Goal: Book appointment/travel/reservation

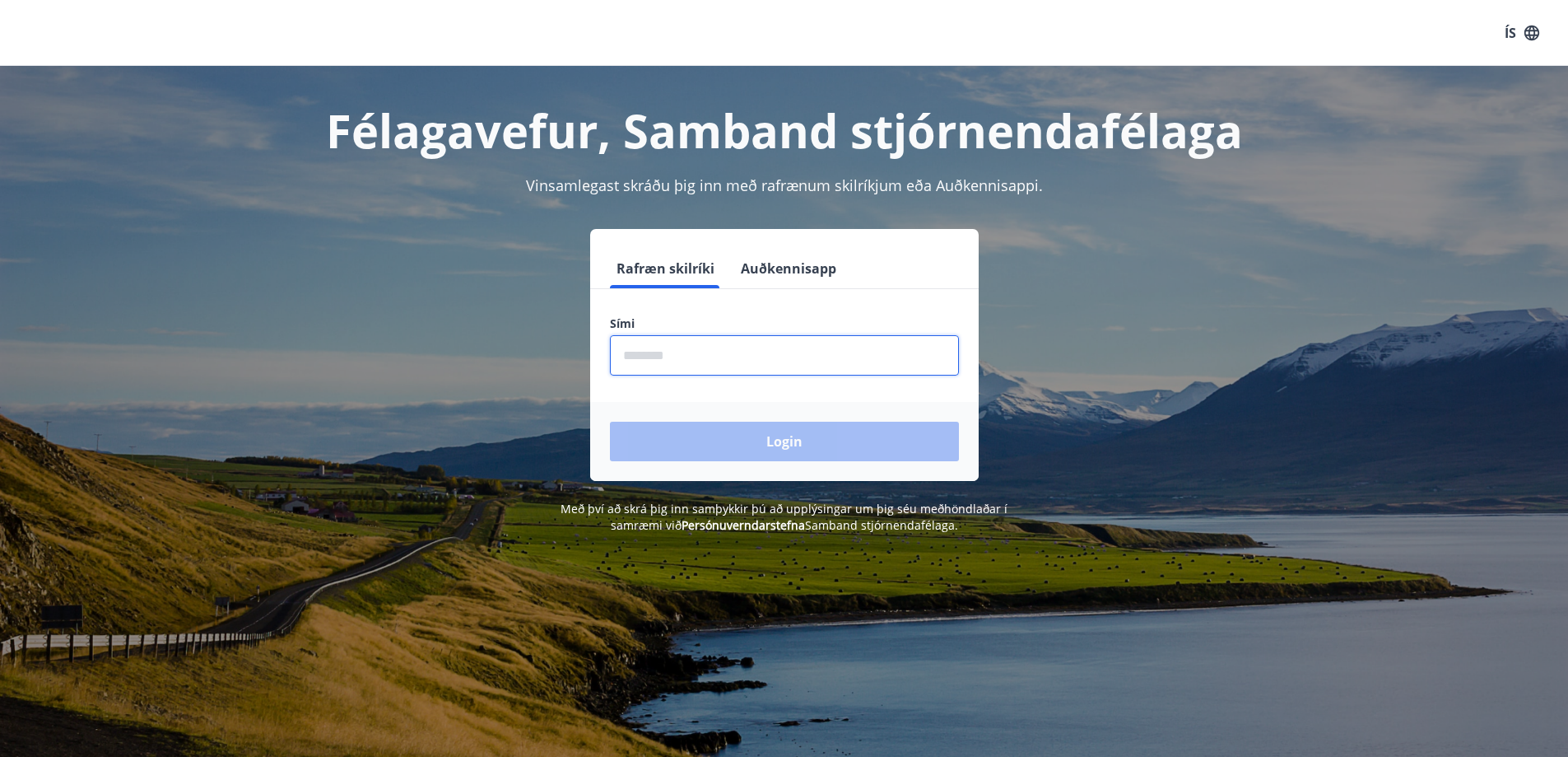
click at [670, 365] on input "phone" at bounding box center [784, 355] width 349 height 40
type input "********"
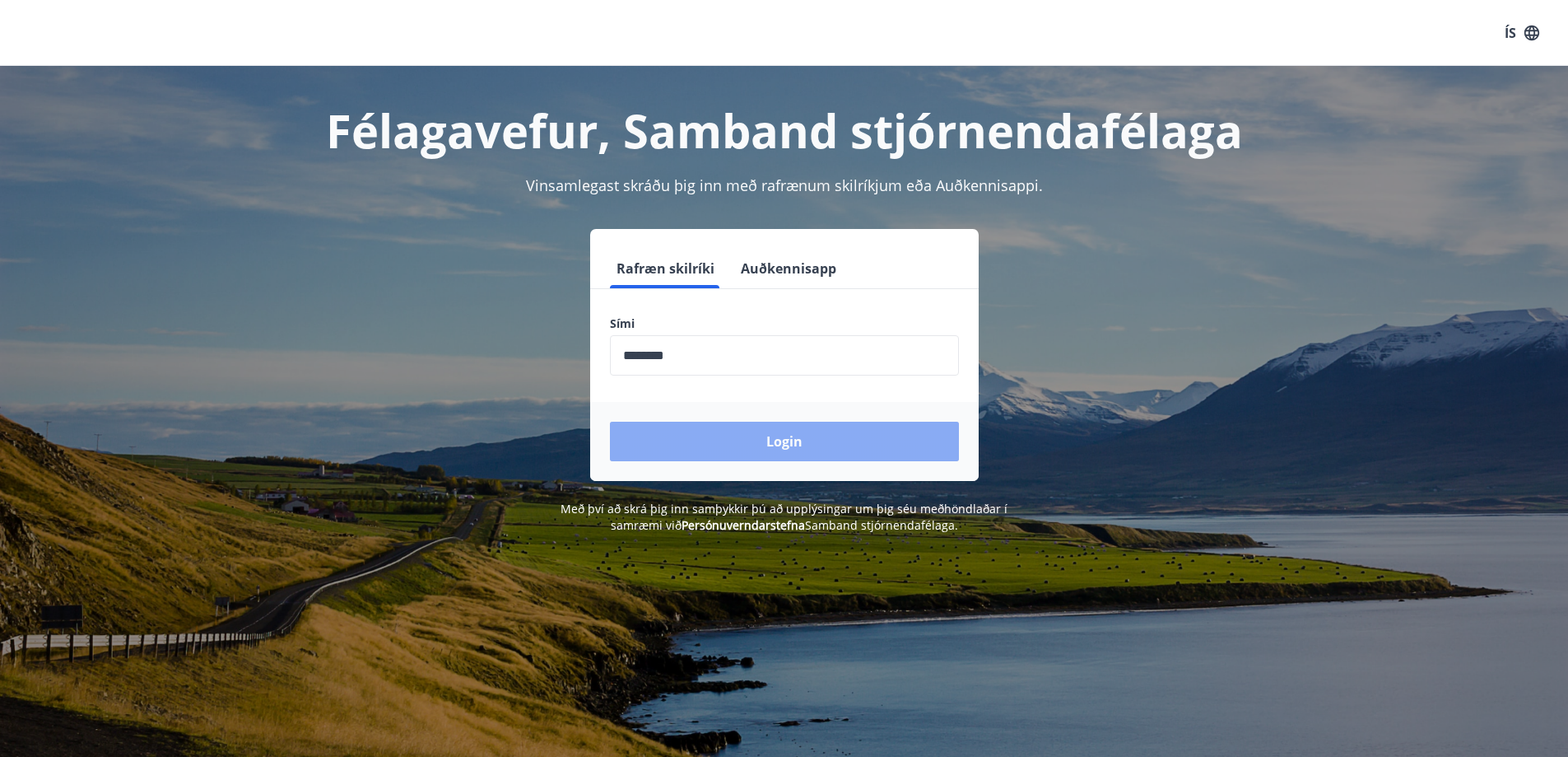
click at [783, 444] on button "Login" at bounding box center [784, 441] width 349 height 39
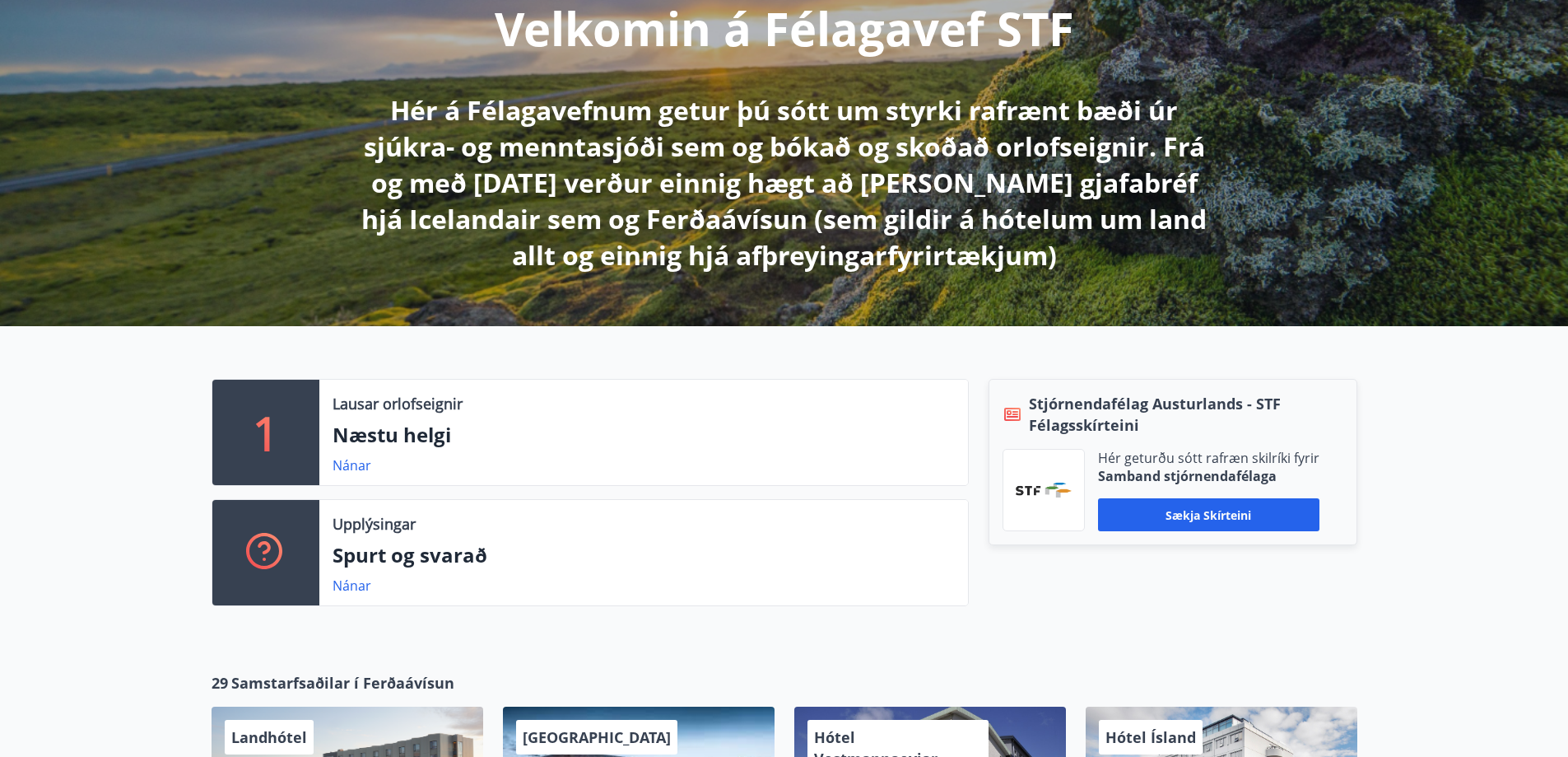
scroll to position [247, 0]
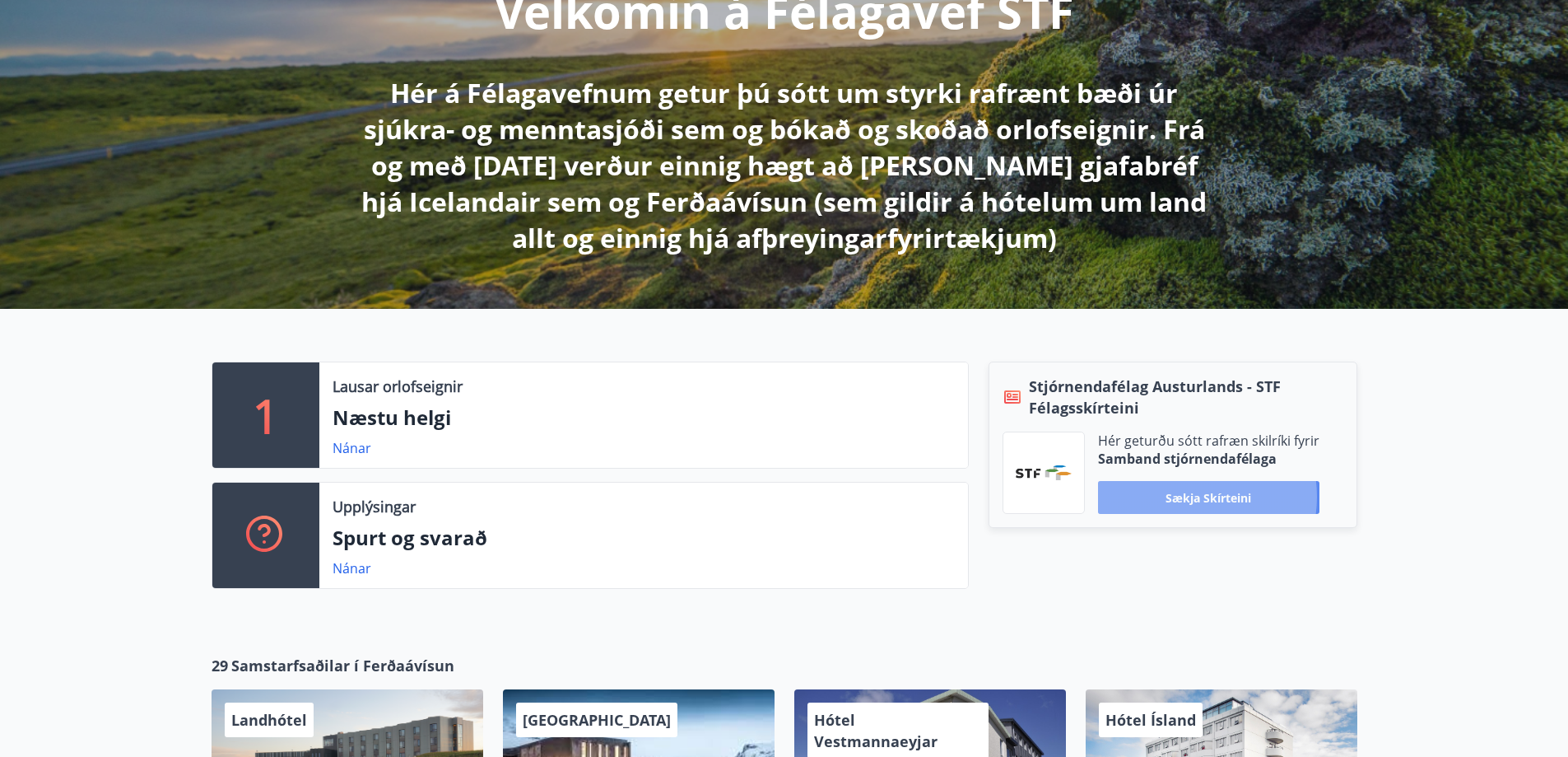
click at [1187, 497] on button "Sækja skírteini" at bounding box center [1208, 497] width 222 height 33
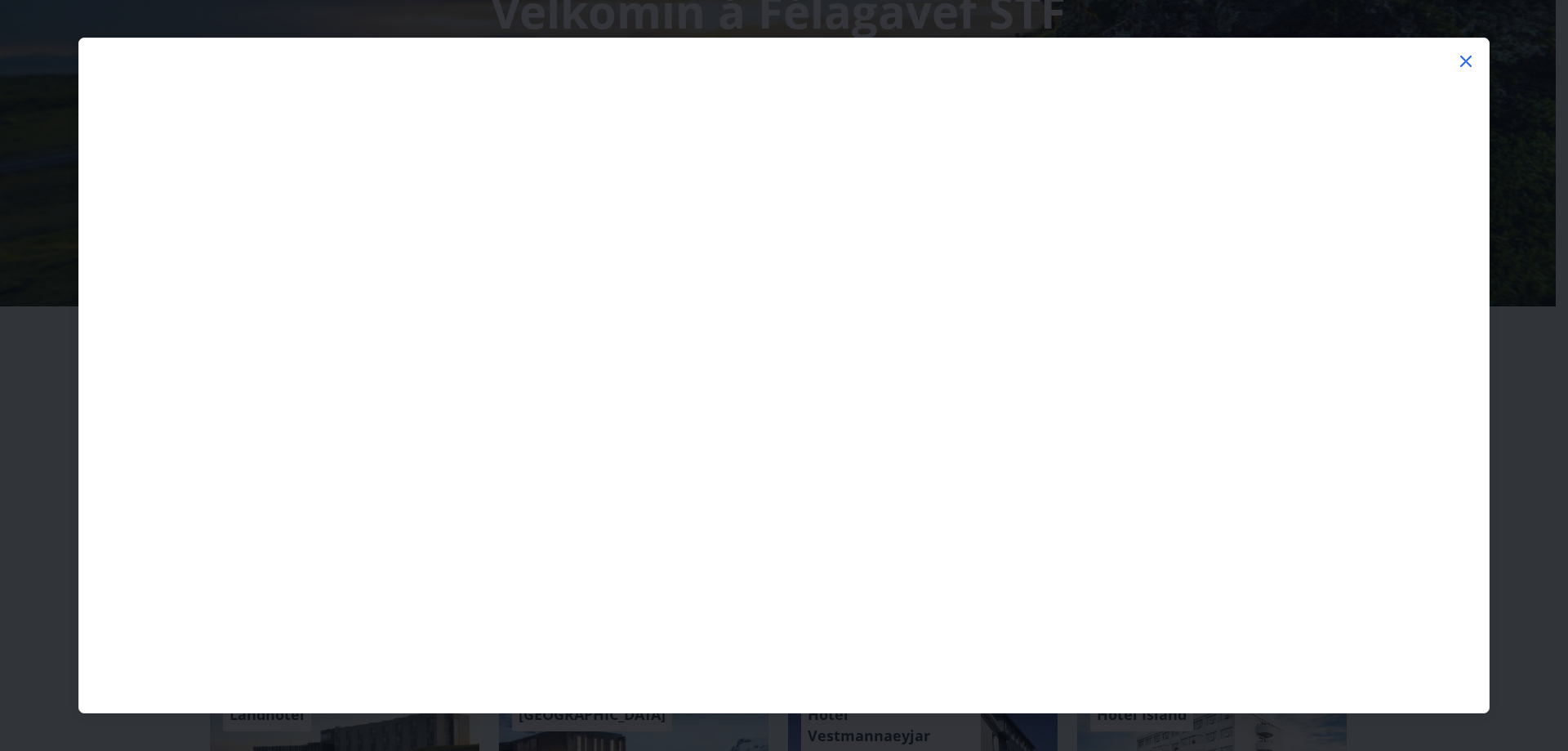
click at [1465, 58] on icon at bounding box center [1466, 61] width 20 height 20
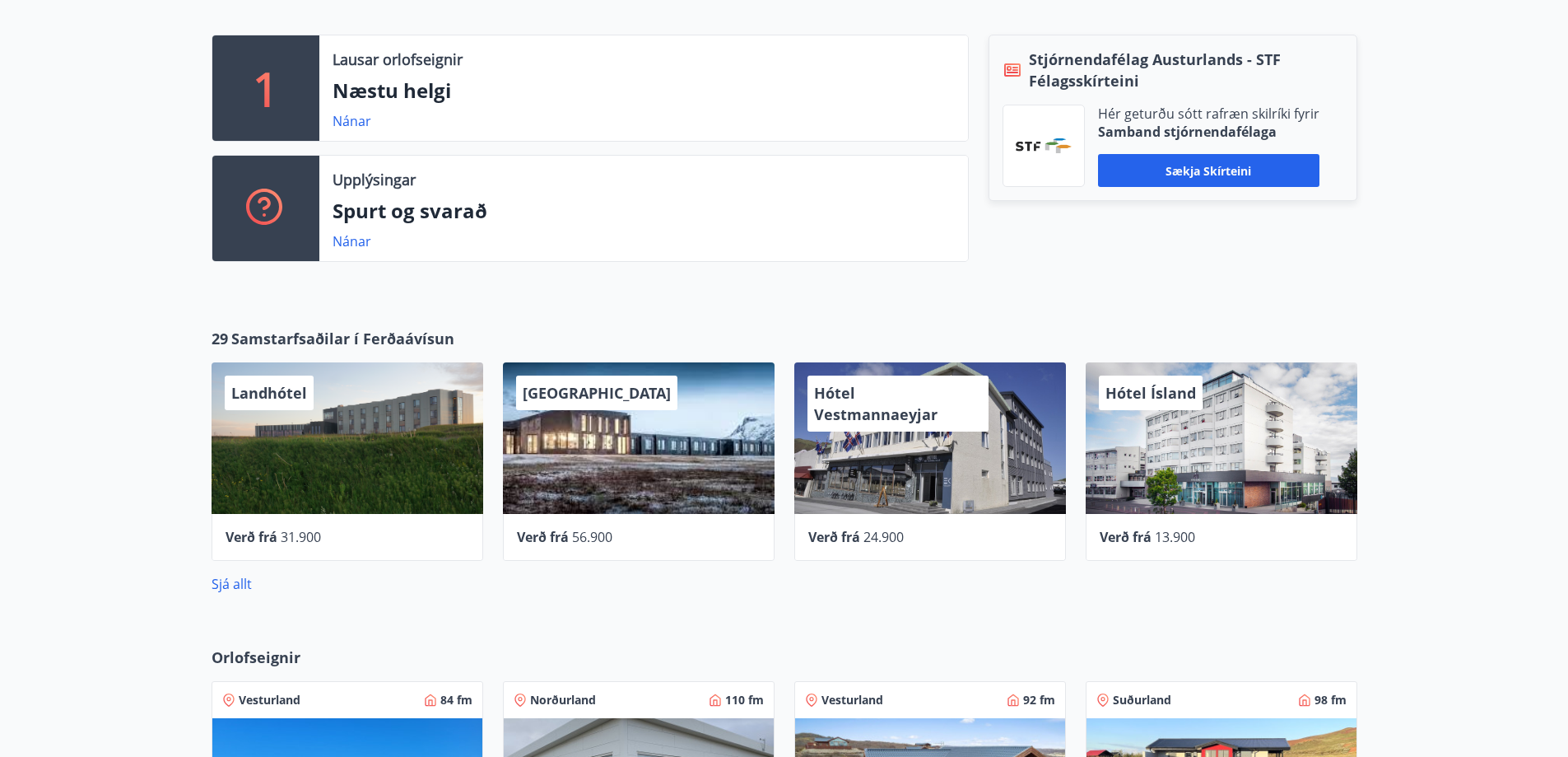
scroll to position [623, 0]
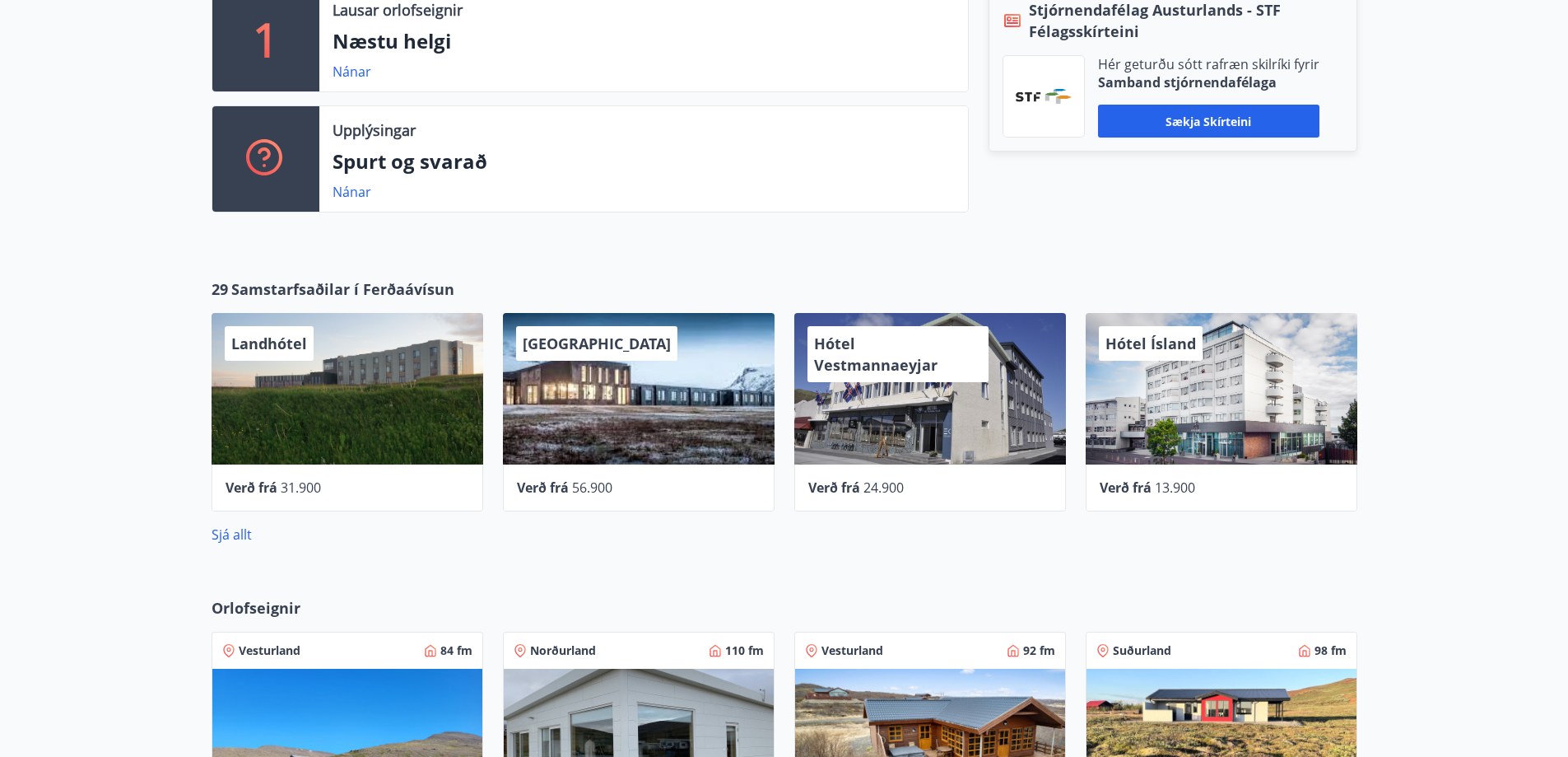
click at [593, 411] on div "[GEOGRAPHIC_DATA]" at bounding box center [639, 389] width 272 height 152
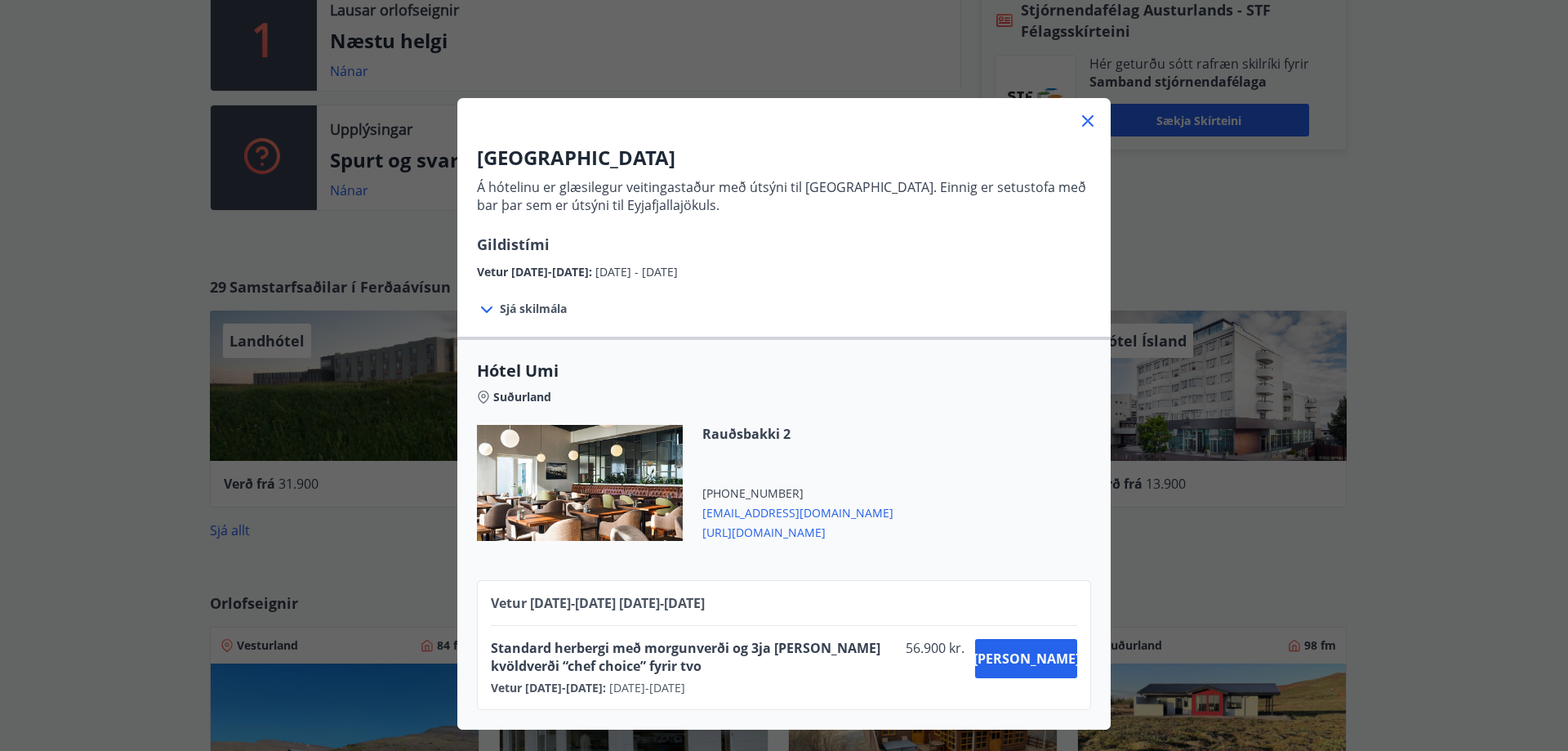
click at [1082, 128] on icon at bounding box center [1088, 121] width 20 height 20
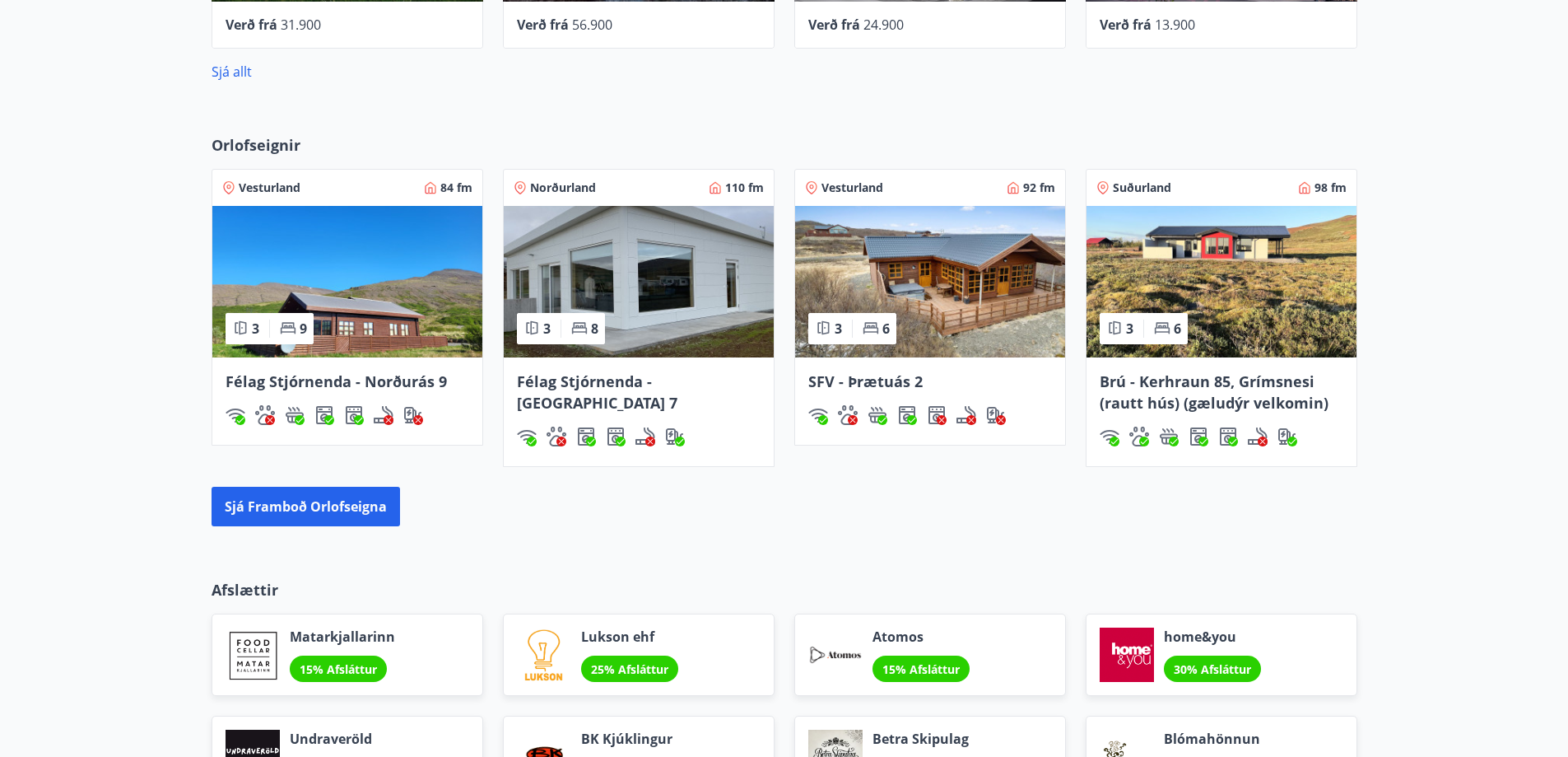
scroll to position [1117, 0]
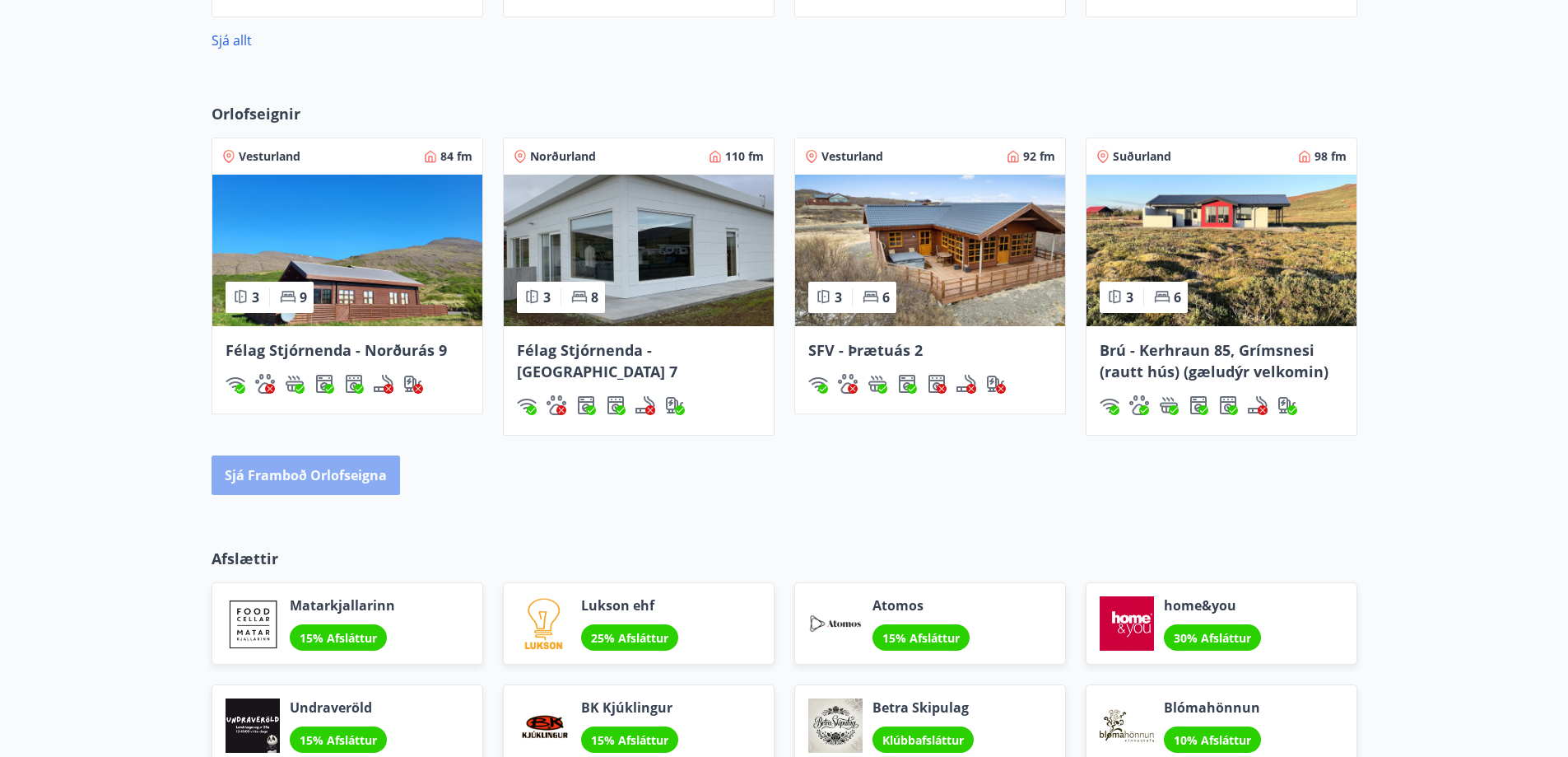
click at [307, 476] on button "Sjá framboð orlofseigna" at bounding box center [305, 475] width 188 height 39
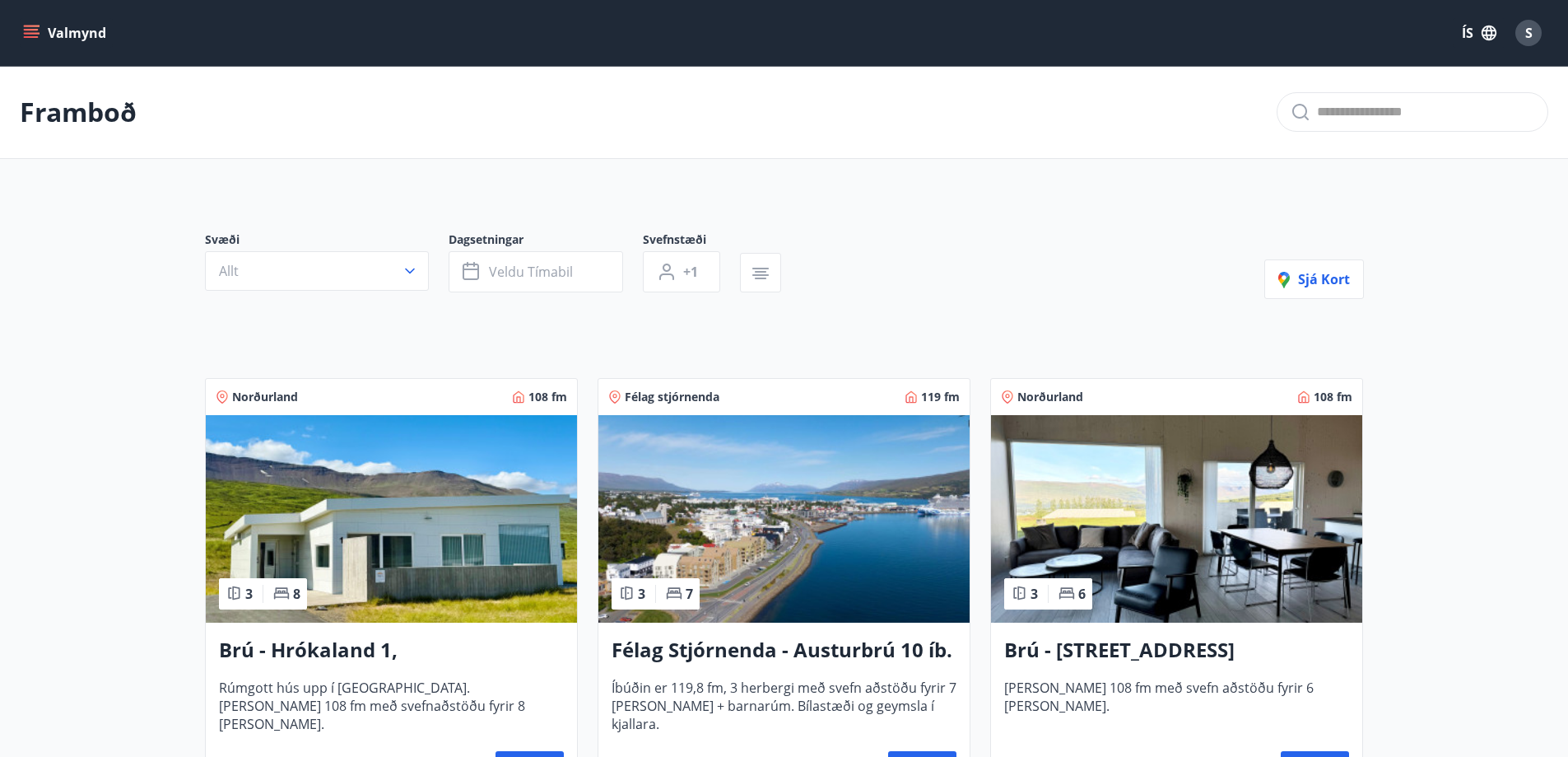
click at [409, 273] on icon "button" at bounding box center [410, 271] width 10 height 6
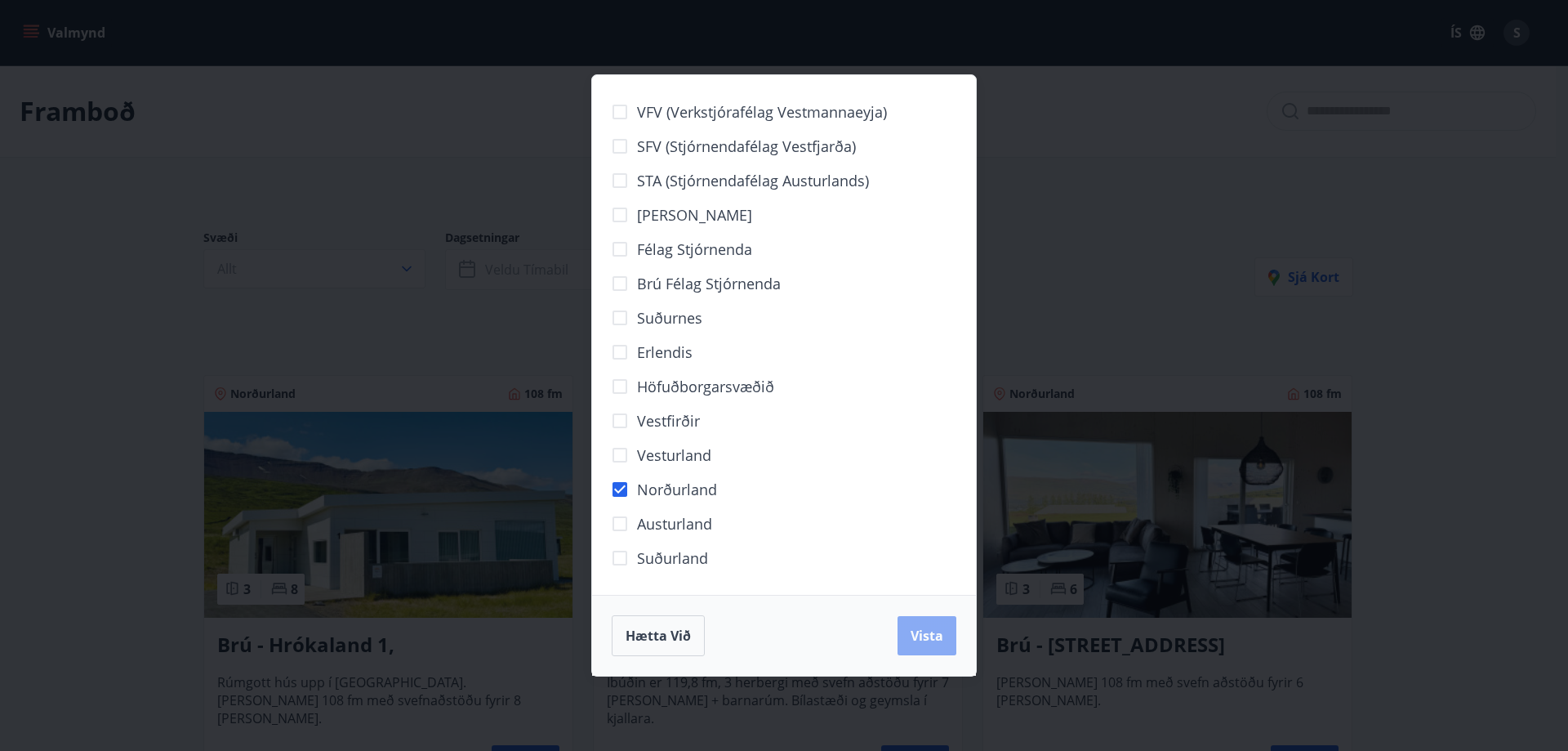
click at [915, 637] on span "Vista" at bounding box center [927, 635] width 32 height 18
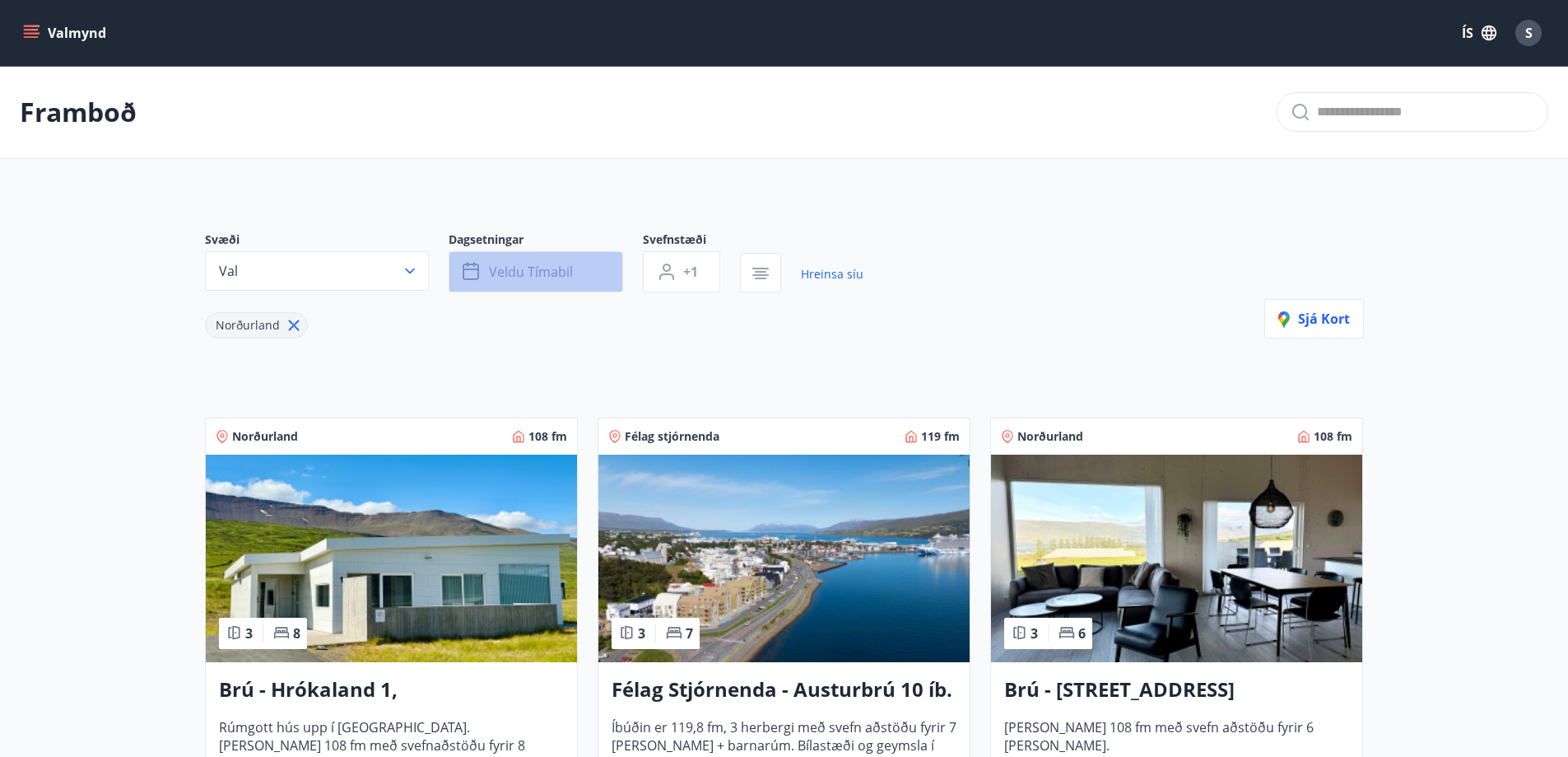
click at [496, 275] on span "Veldu tímabil" at bounding box center [530, 271] width 84 height 18
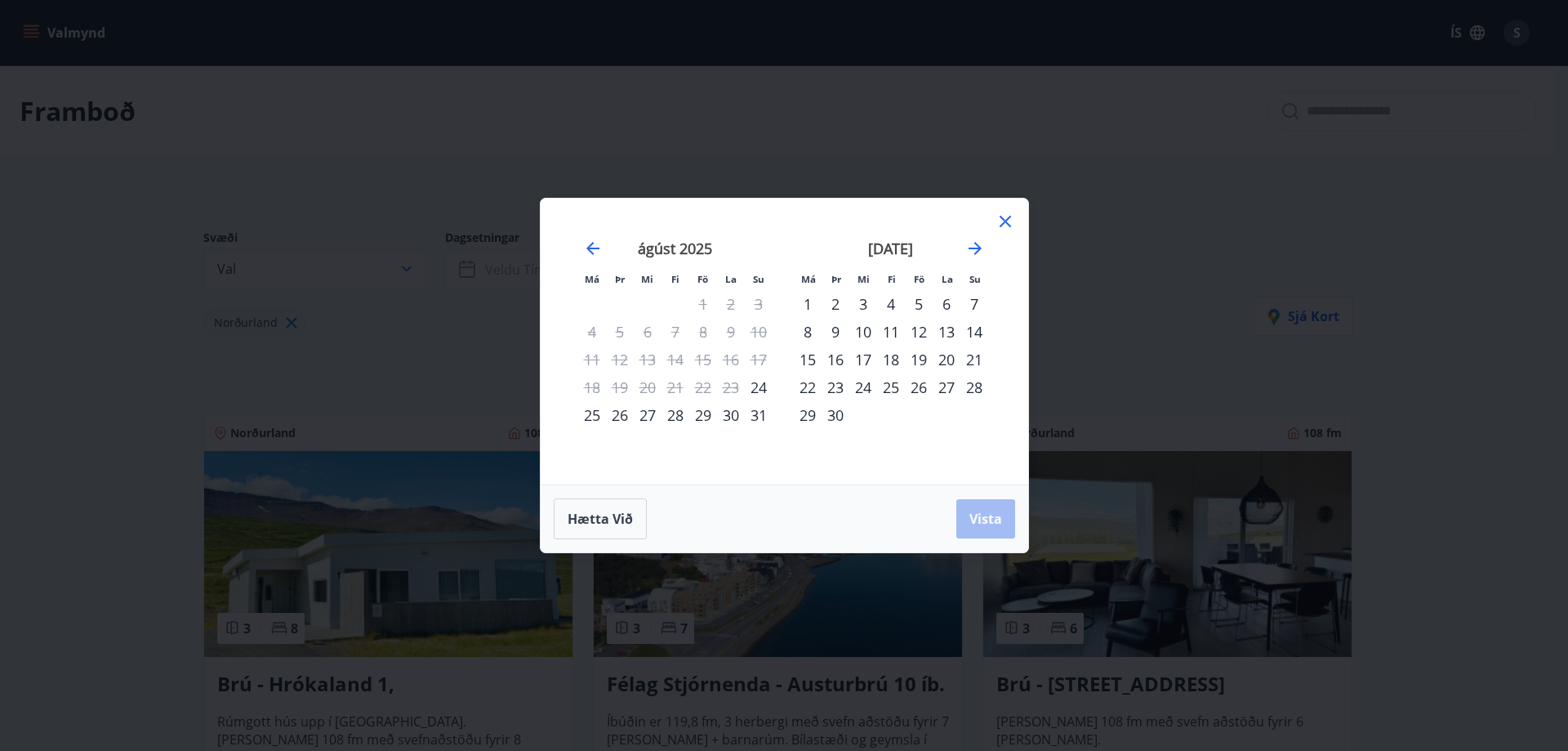
click at [837, 416] on div "30" at bounding box center [835, 415] width 28 height 28
click at [976, 246] on icon "Move forward to switch to the next month." at bounding box center [975, 248] width 20 height 20
click at [922, 417] on div "31" at bounding box center [919, 415] width 28 height 28
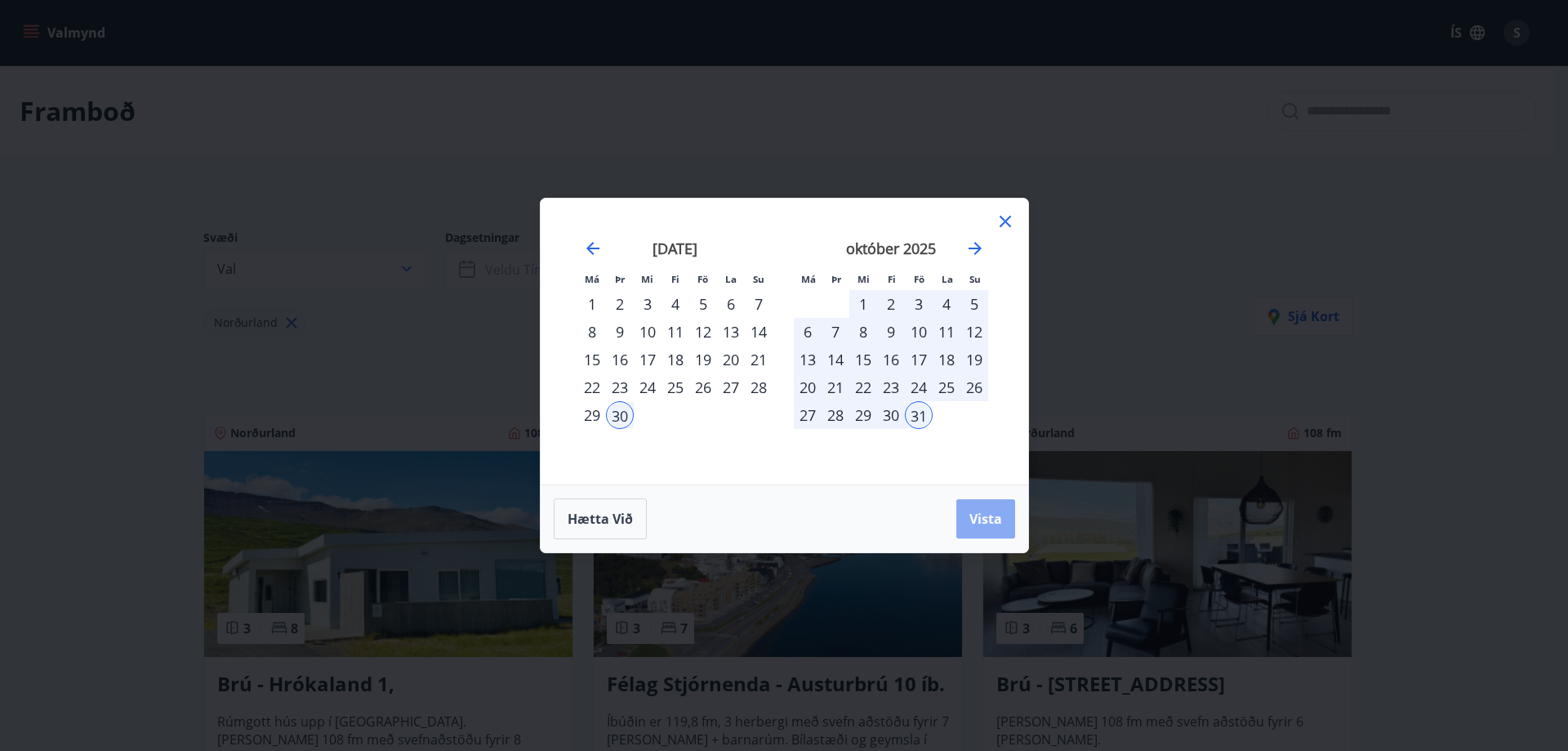
click at [976, 518] on span "Vista" at bounding box center [986, 518] width 32 height 18
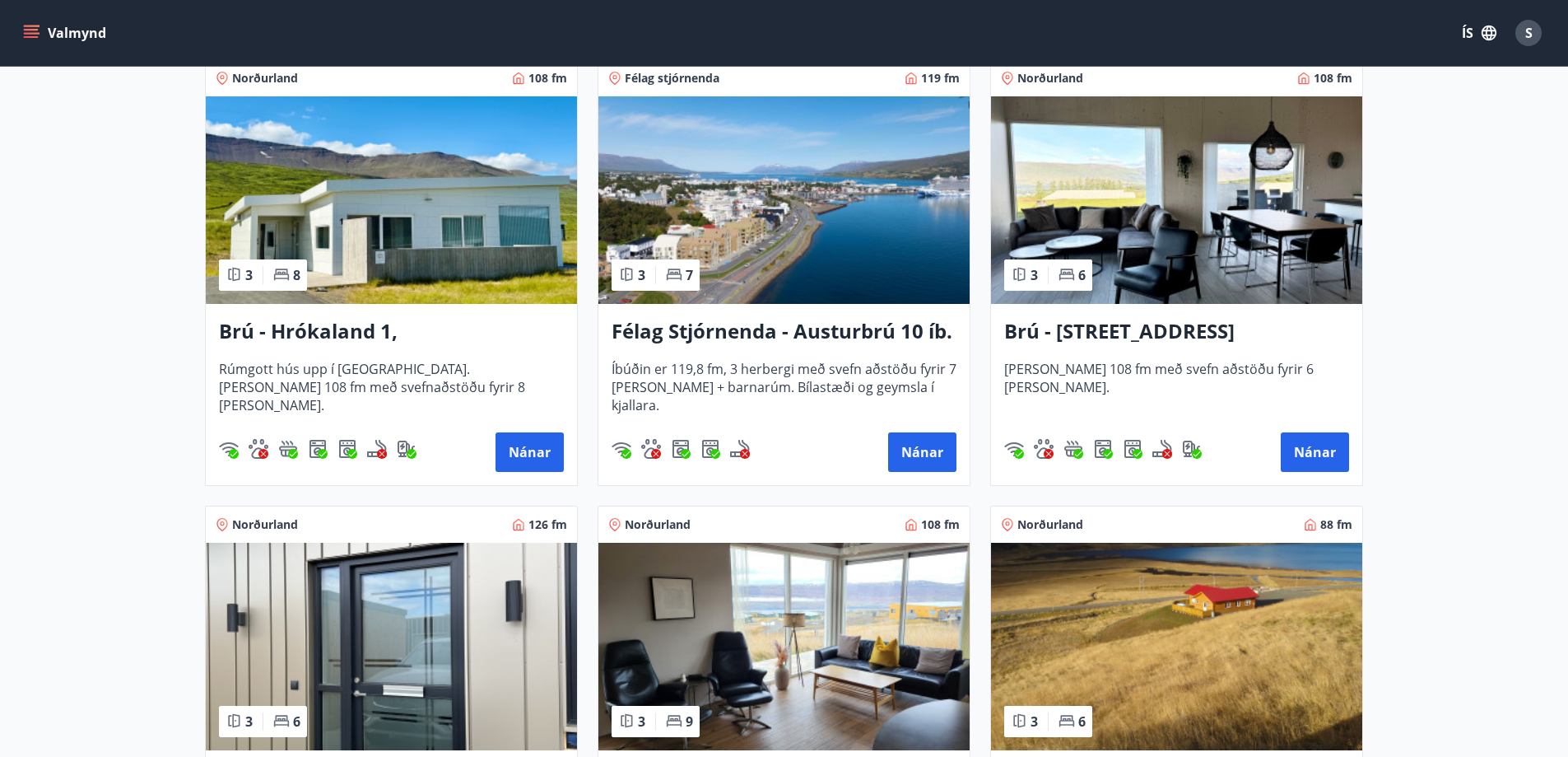
scroll to position [127, 0]
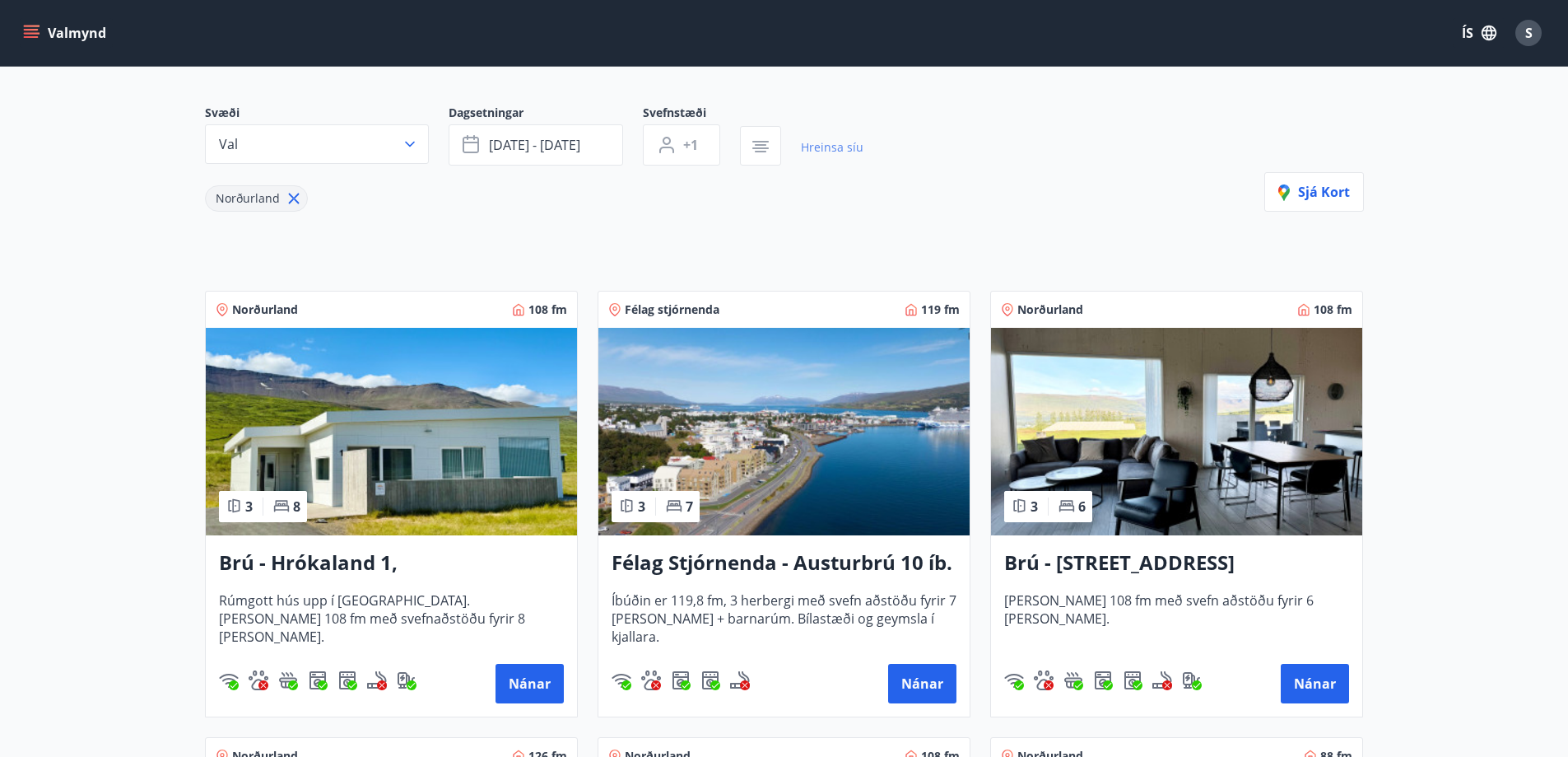
click at [826, 147] on link "Hreinsa síu" at bounding box center [832, 148] width 62 height 37
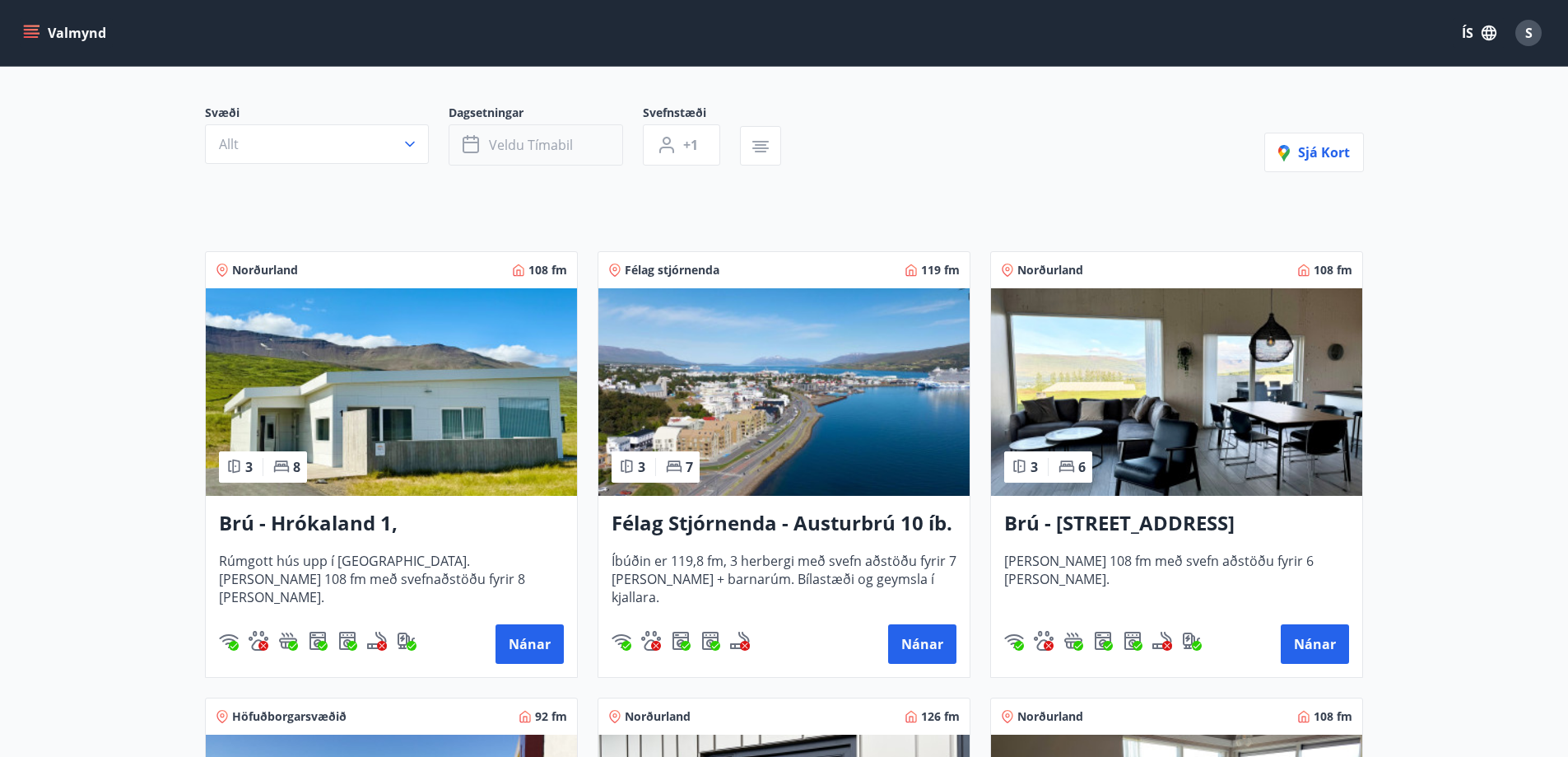
click at [525, 137] on span "Veldu tímabil" at bounding box center [530, 144] width 84 height 18
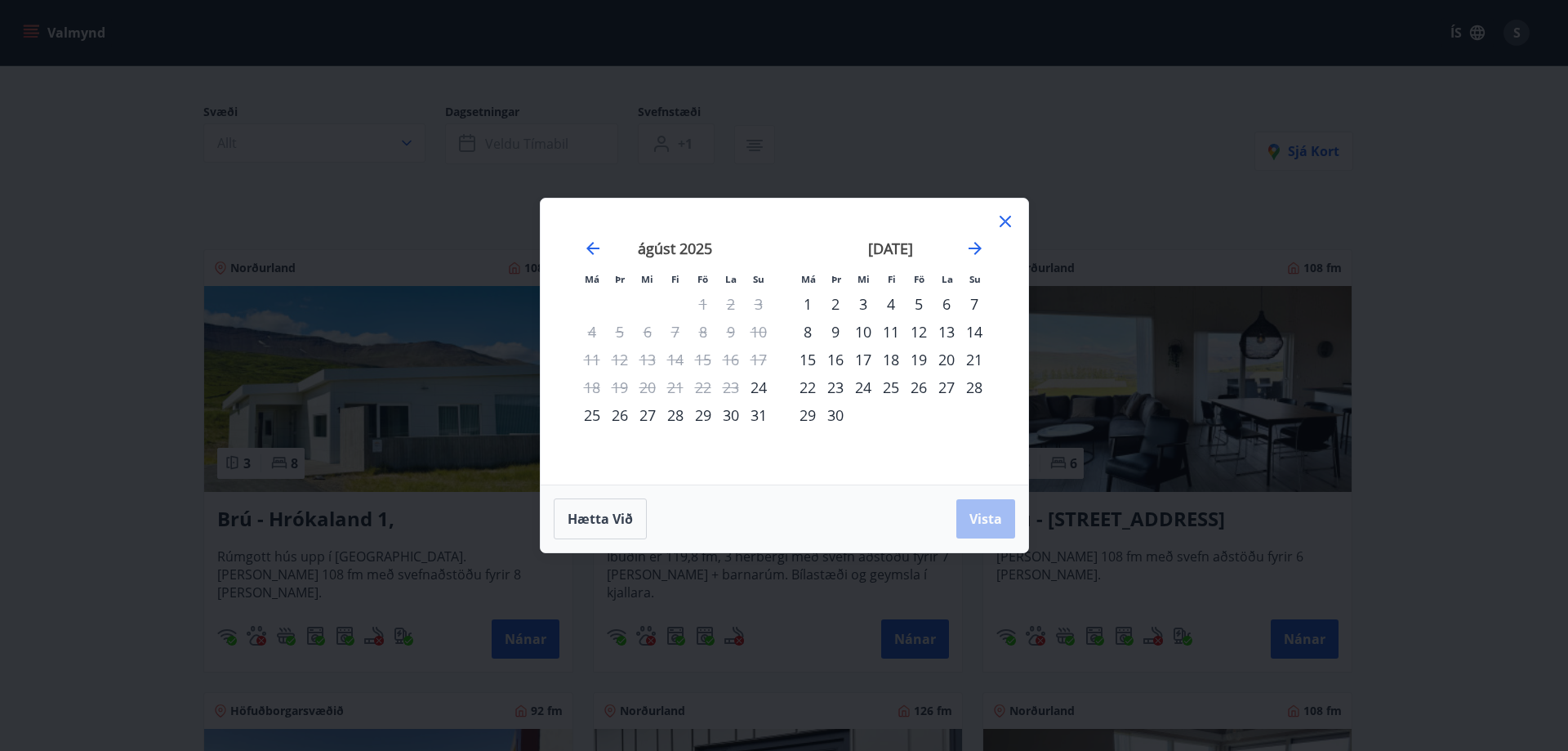
click at [837, 416] on div "30" at bounding box center [835, 415] width 28 height 28
click at [972, 520] on span "Vista" at bounding box center [986, 518] width 32 height 18
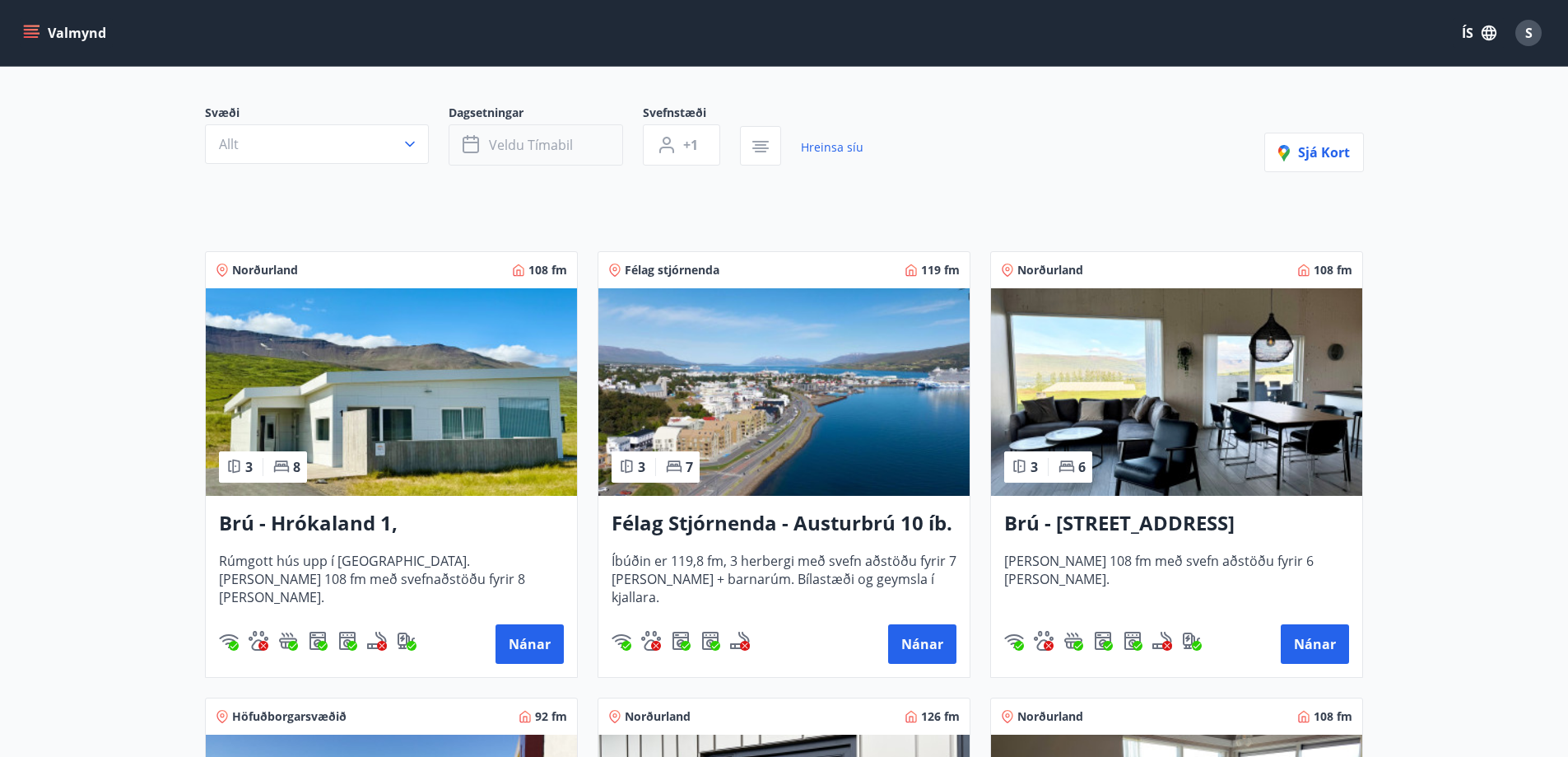
click at [467, 147] on icon "button" at bounding box center [472, 145] width 20 height 20
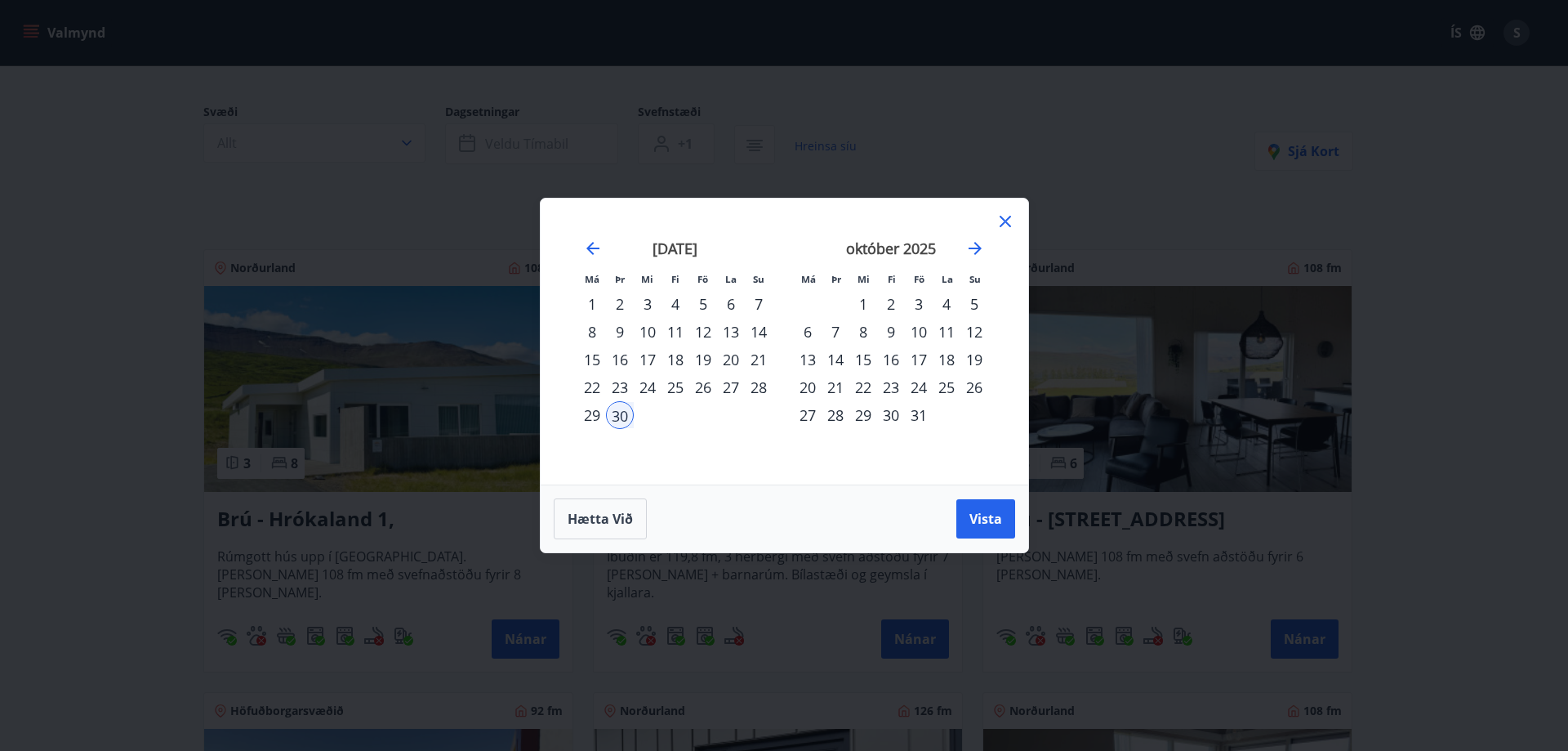
click at [917, 414] on div "31" at bounding box center [919, 415] width 28 height 28
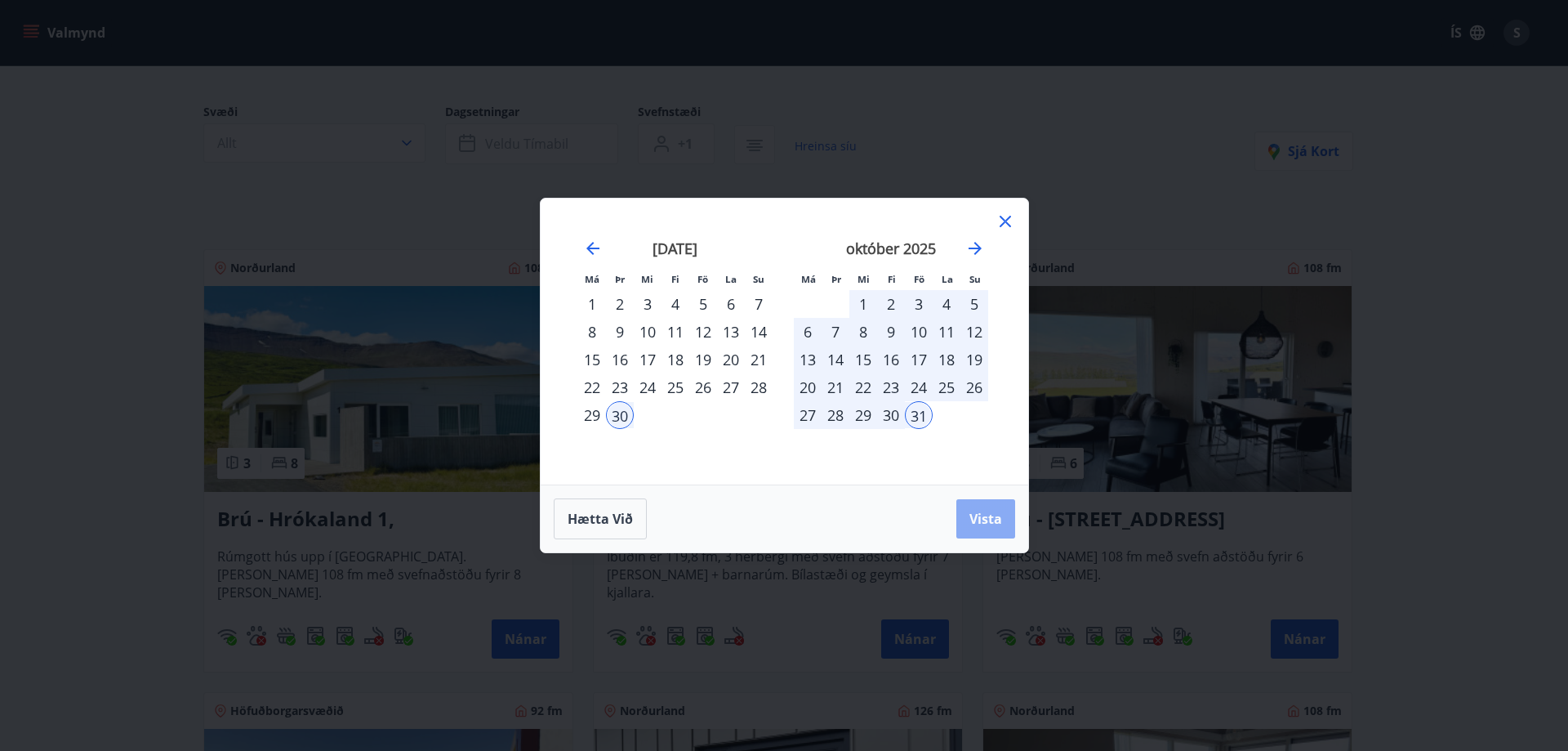
click at [986, 521] on span "Vista" at bounding box center [986, 518] width 32 height 18
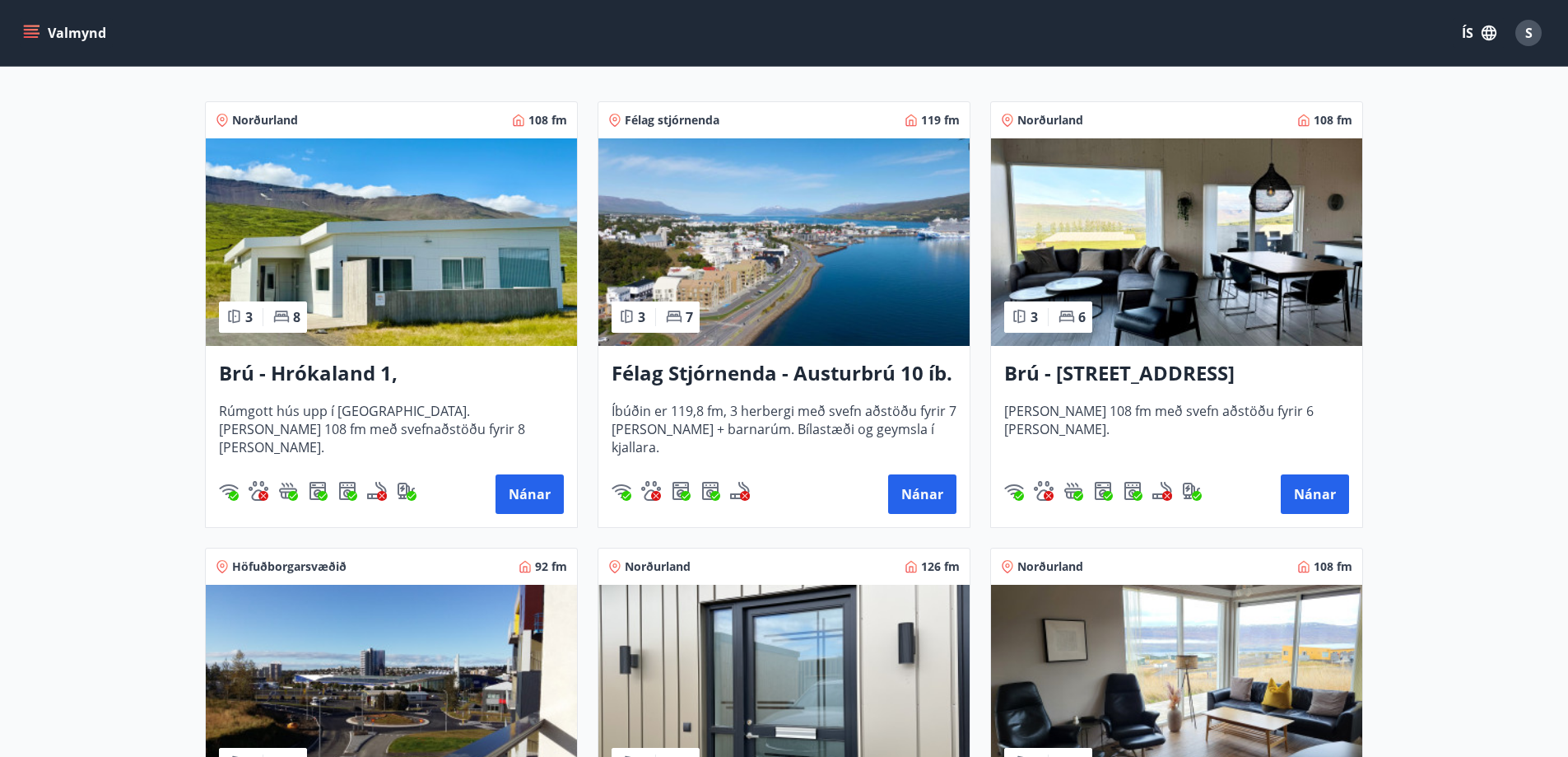
scroll to position [374, 0]
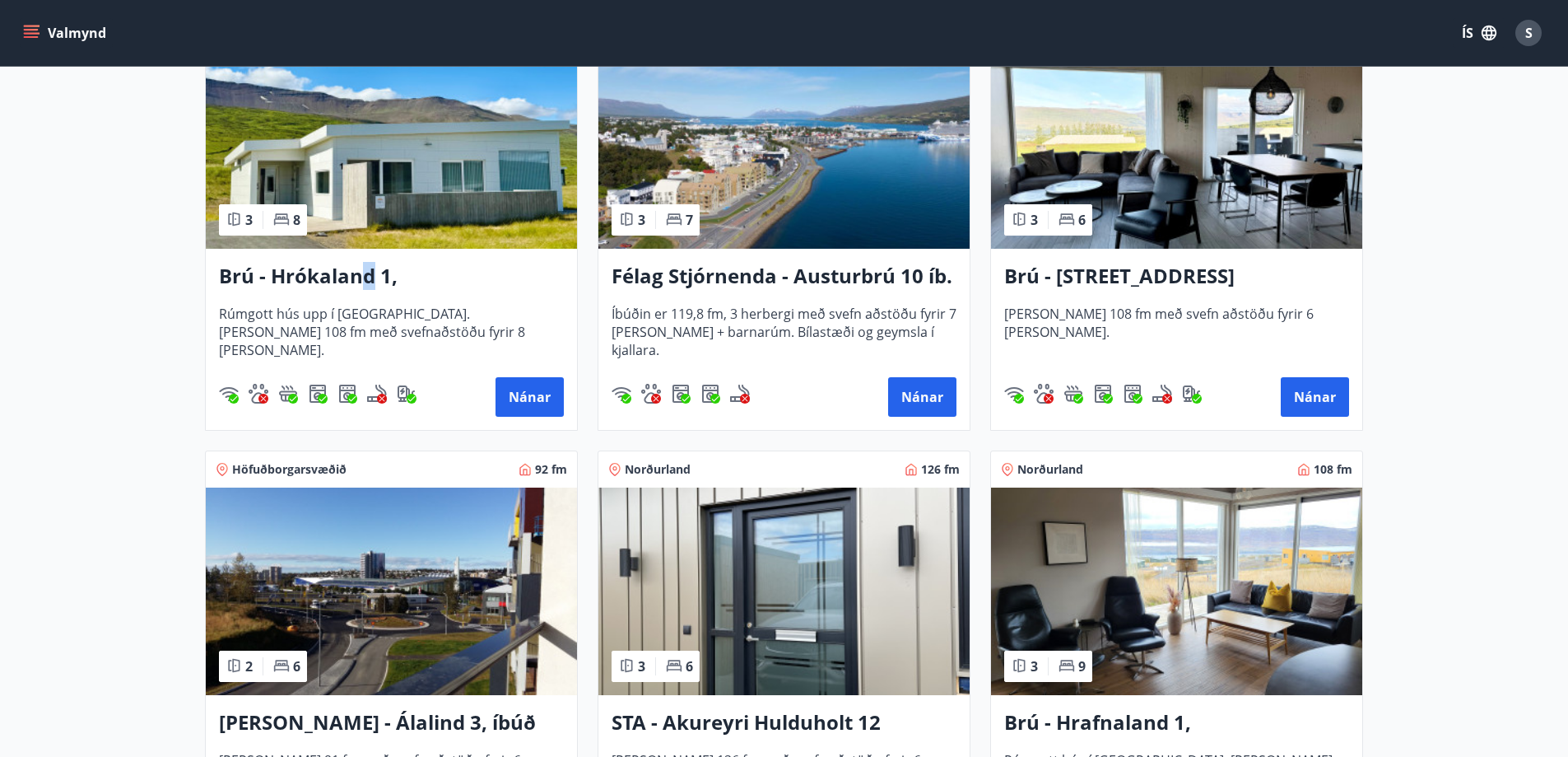
click at [367, 280] on h3 "Brú - Hrókaland 1, [GEOGRAPHIC_DATA]" at bounding box center [391, 277] width 345 height 30
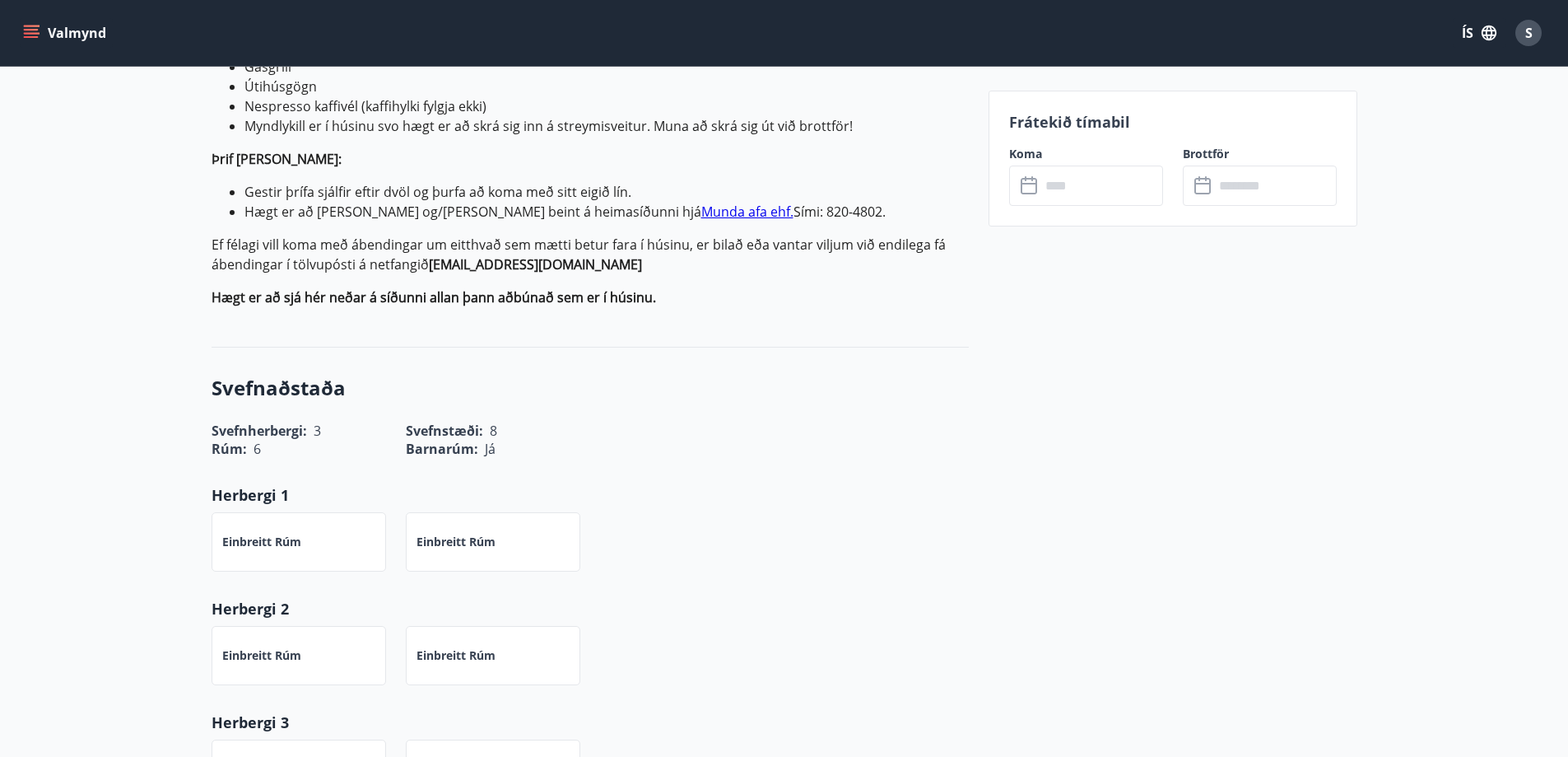
scroll to position [903, 0]
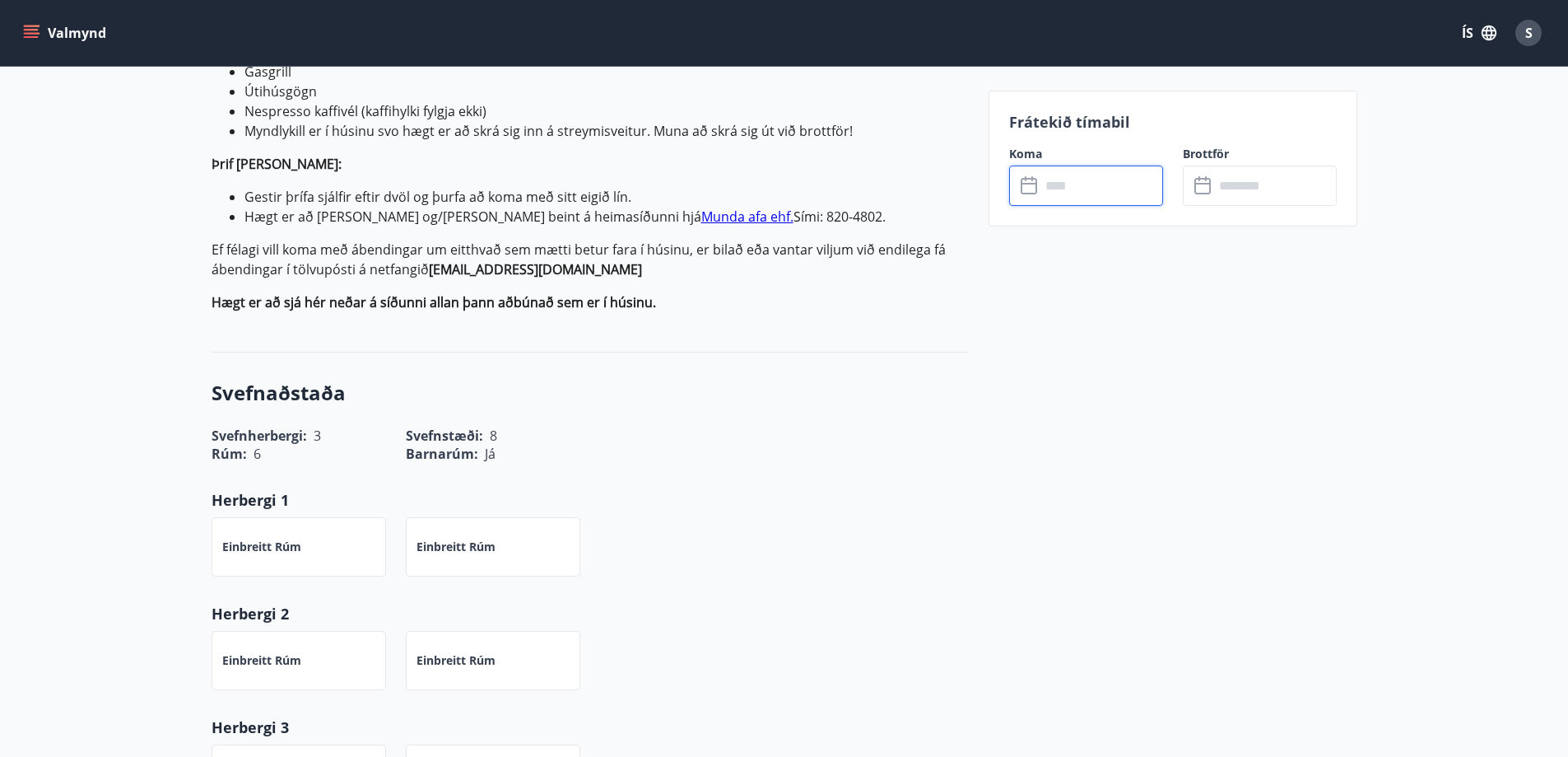
click at [1058, 188] on input "text" at bounding box center [1101, 185] width 123 height 40
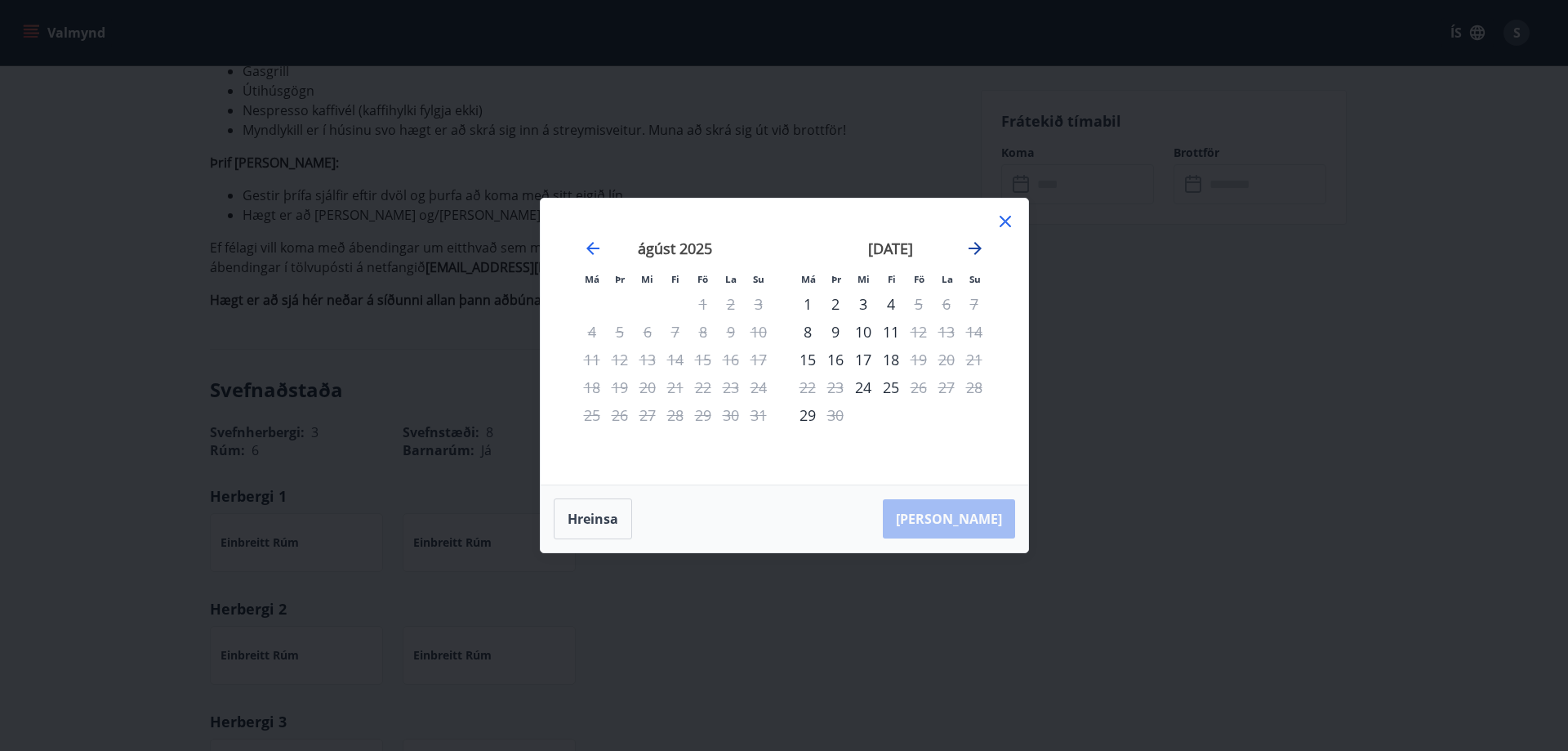
click at [976, 250] on icon "Move forward to switch to the next month." at bounding box center [975, 248] width 20 height 20
click at [1006, 221] on icon at bounding box center [1005, 221] width 3 height 3
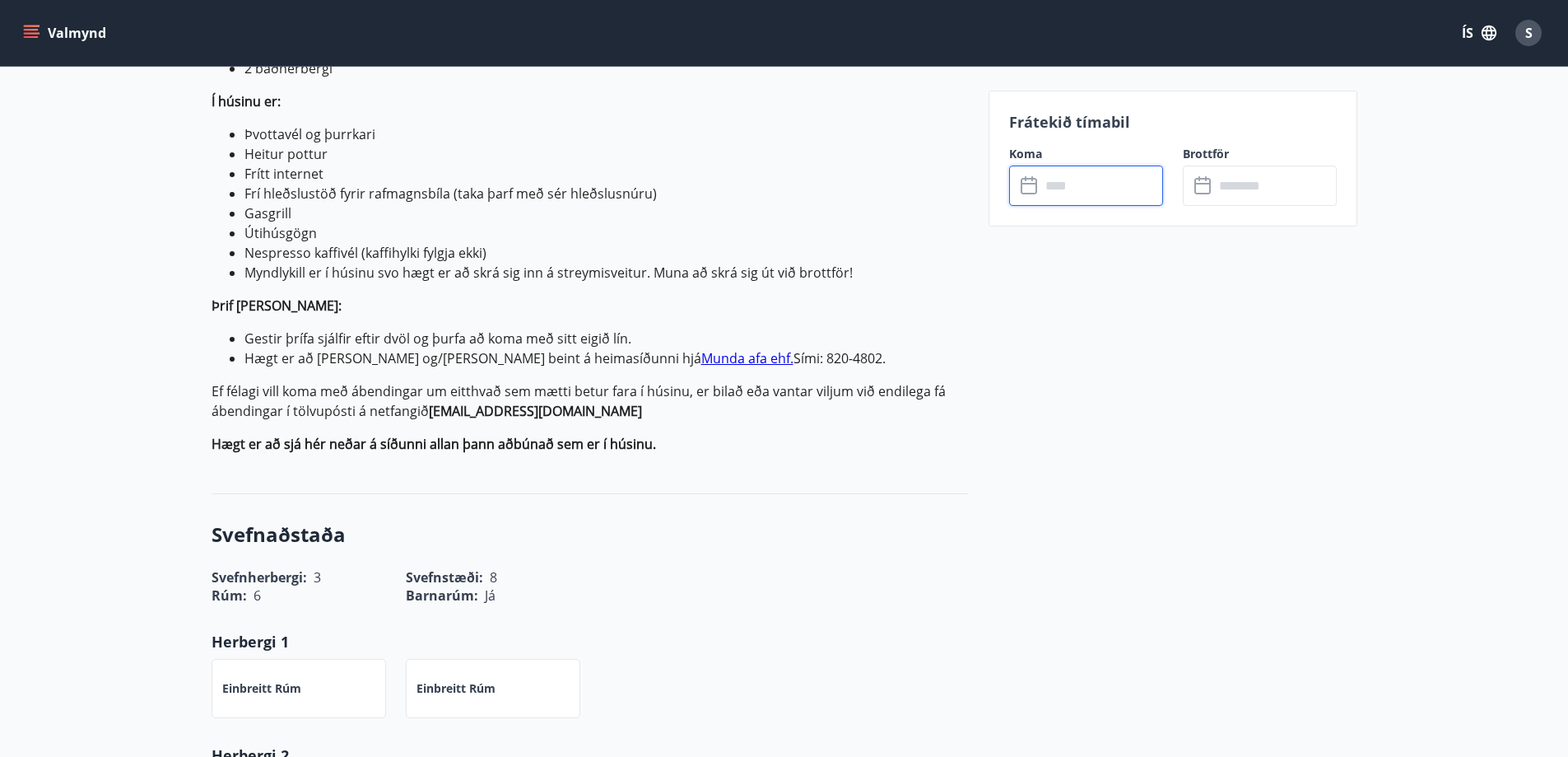
scroll to position [739, 0]
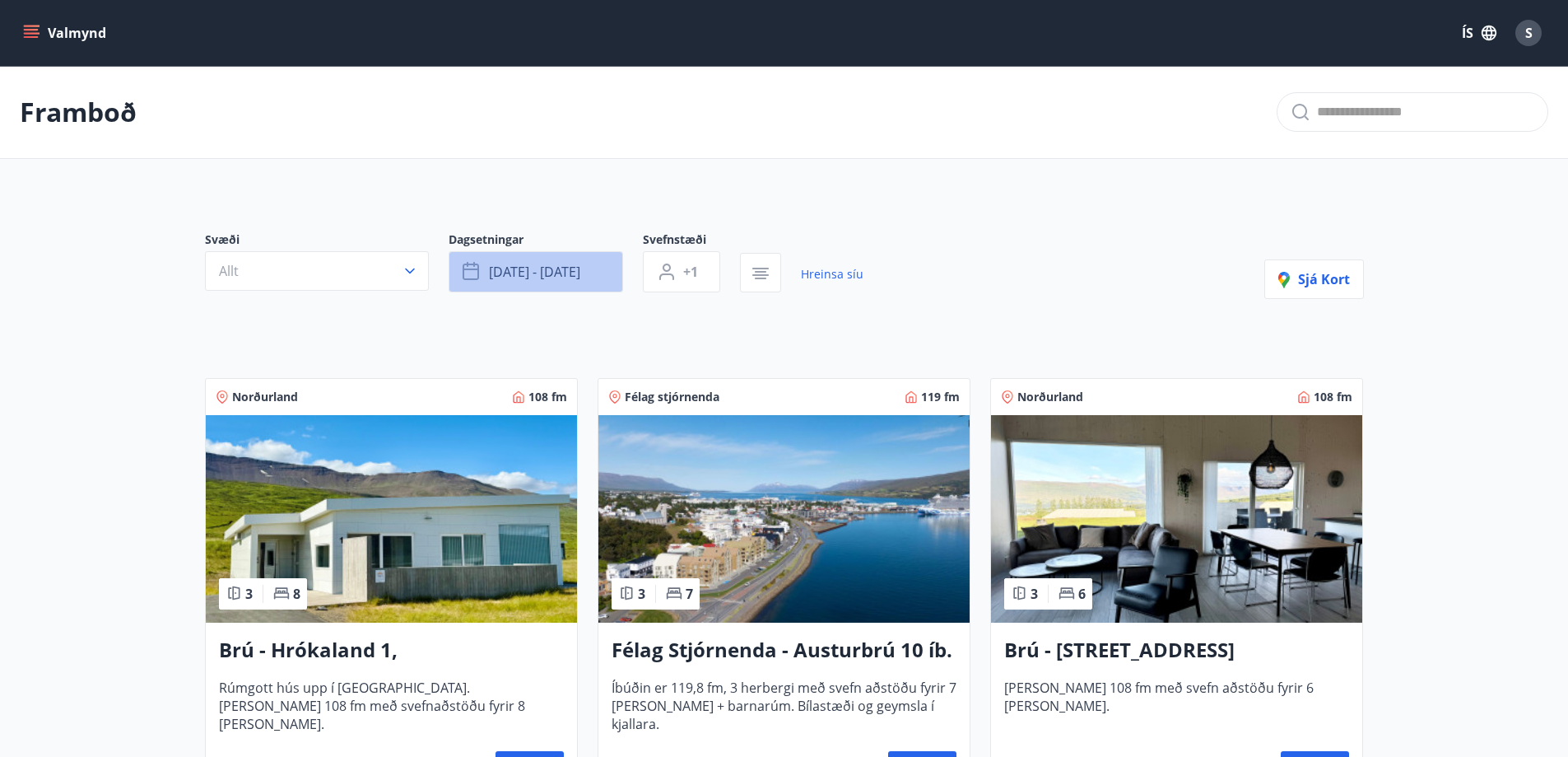
click at [508, 268] on span "[DATE] - [DATE]" at bounding box center [534, 271] width 91 height 18
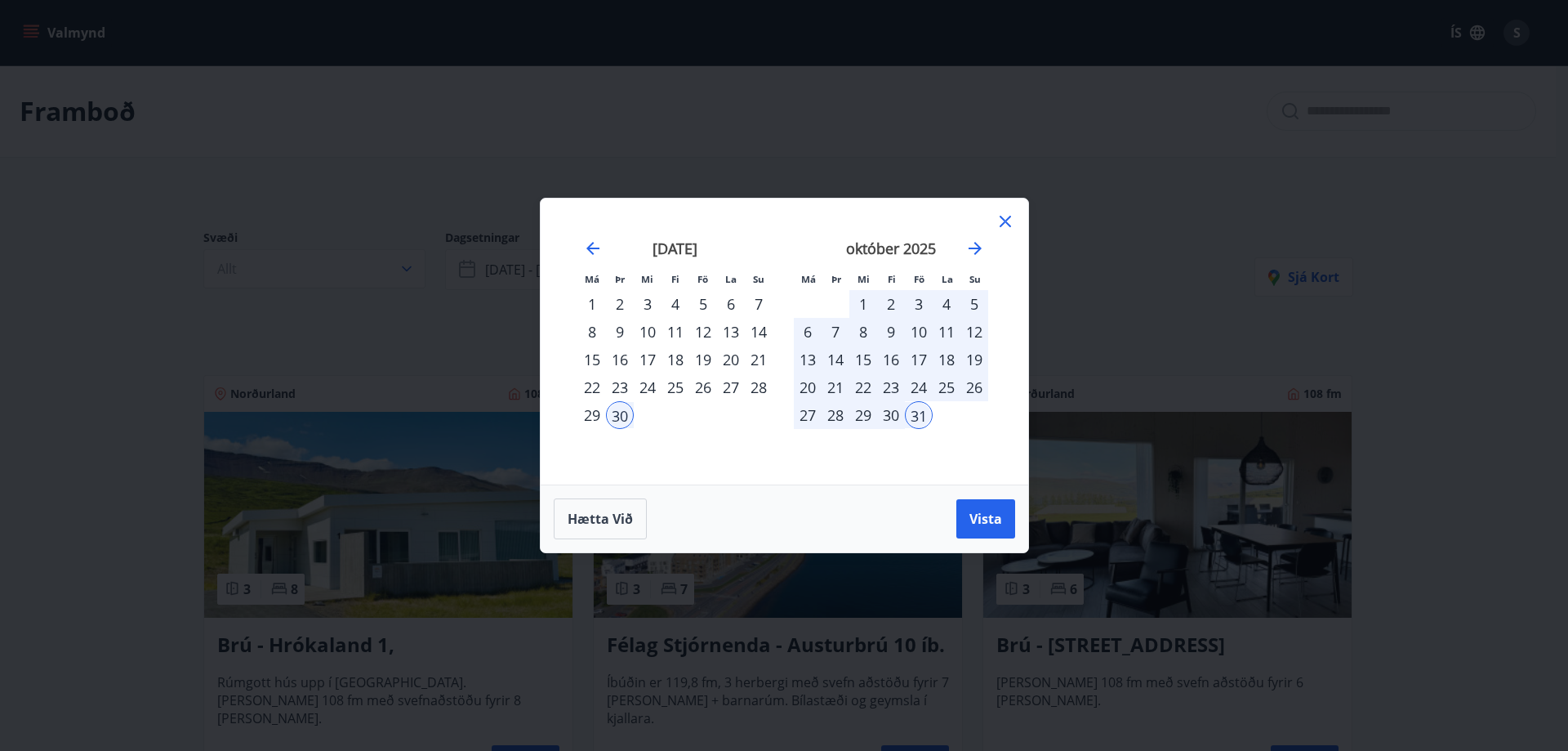
click at [918, 334] on div "10" at bounding box center [919, 331] width 28 height 28
click at [973, 248] on icon "Move forward to switch to the next month." at bounding box center [975, 249] width 13 height 13
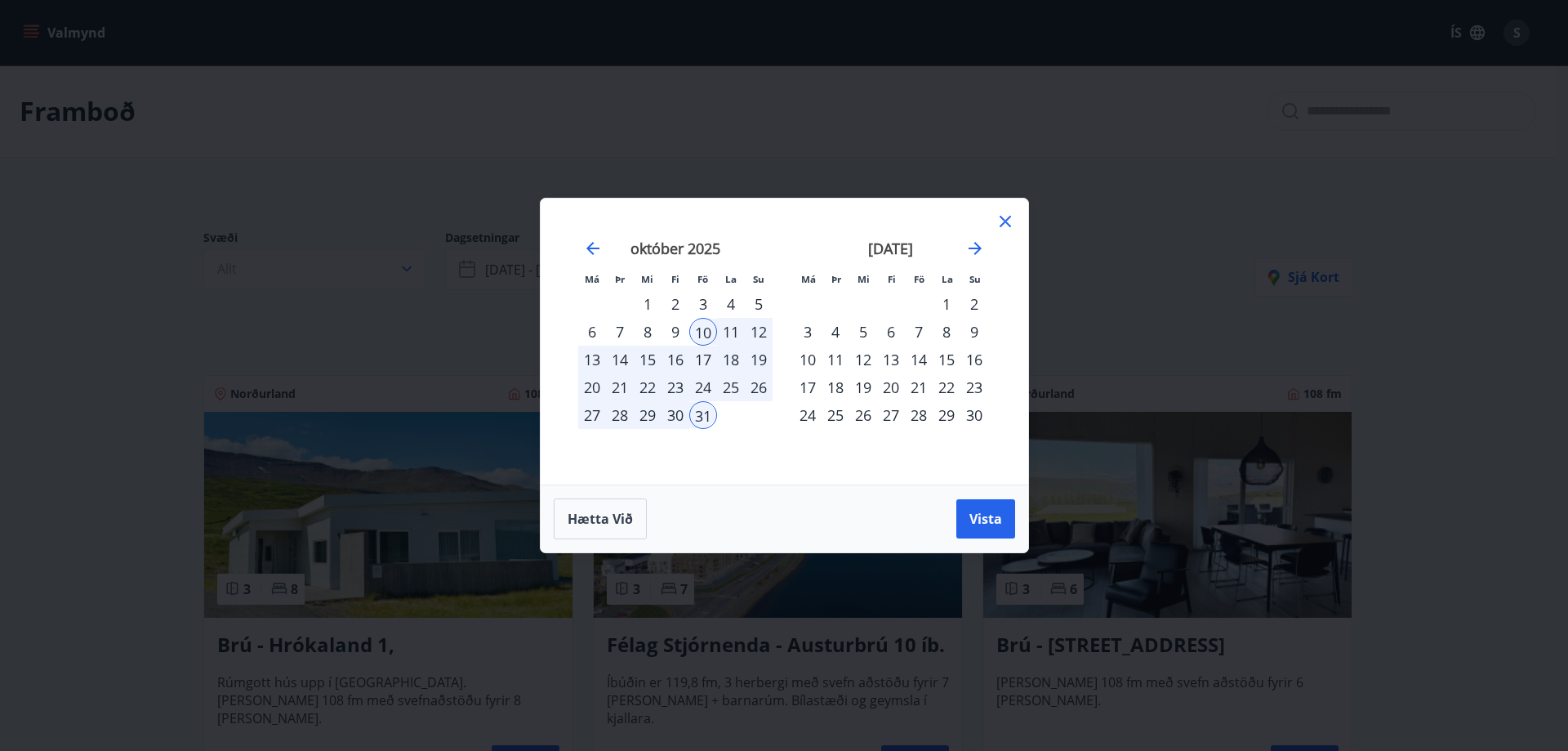
click at [892, 386] on div "20" at bounding box center [890, 387] width 28 height 28
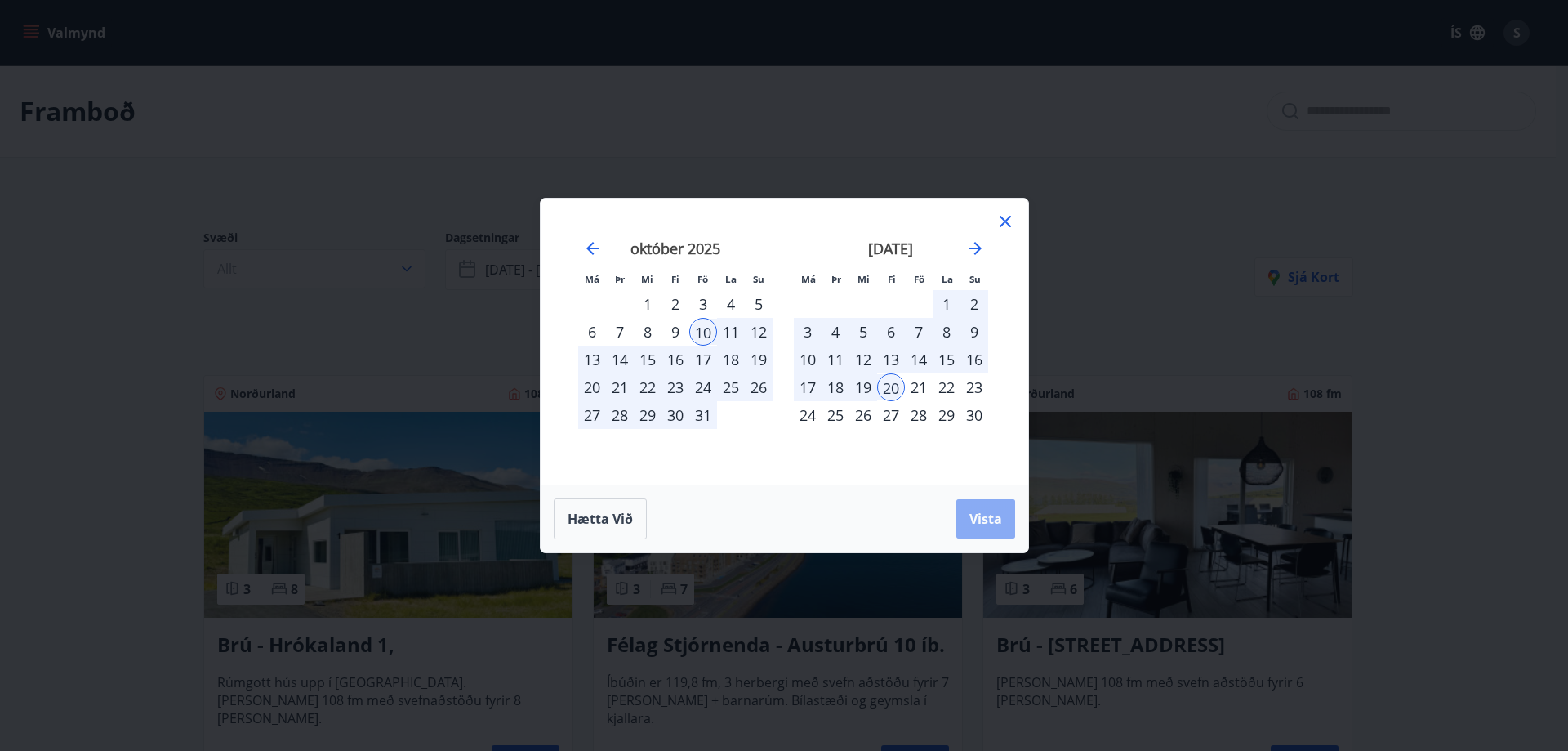
click at [983, 516] on span "Vista" at bounding box center [986, 518] width 32 height 18
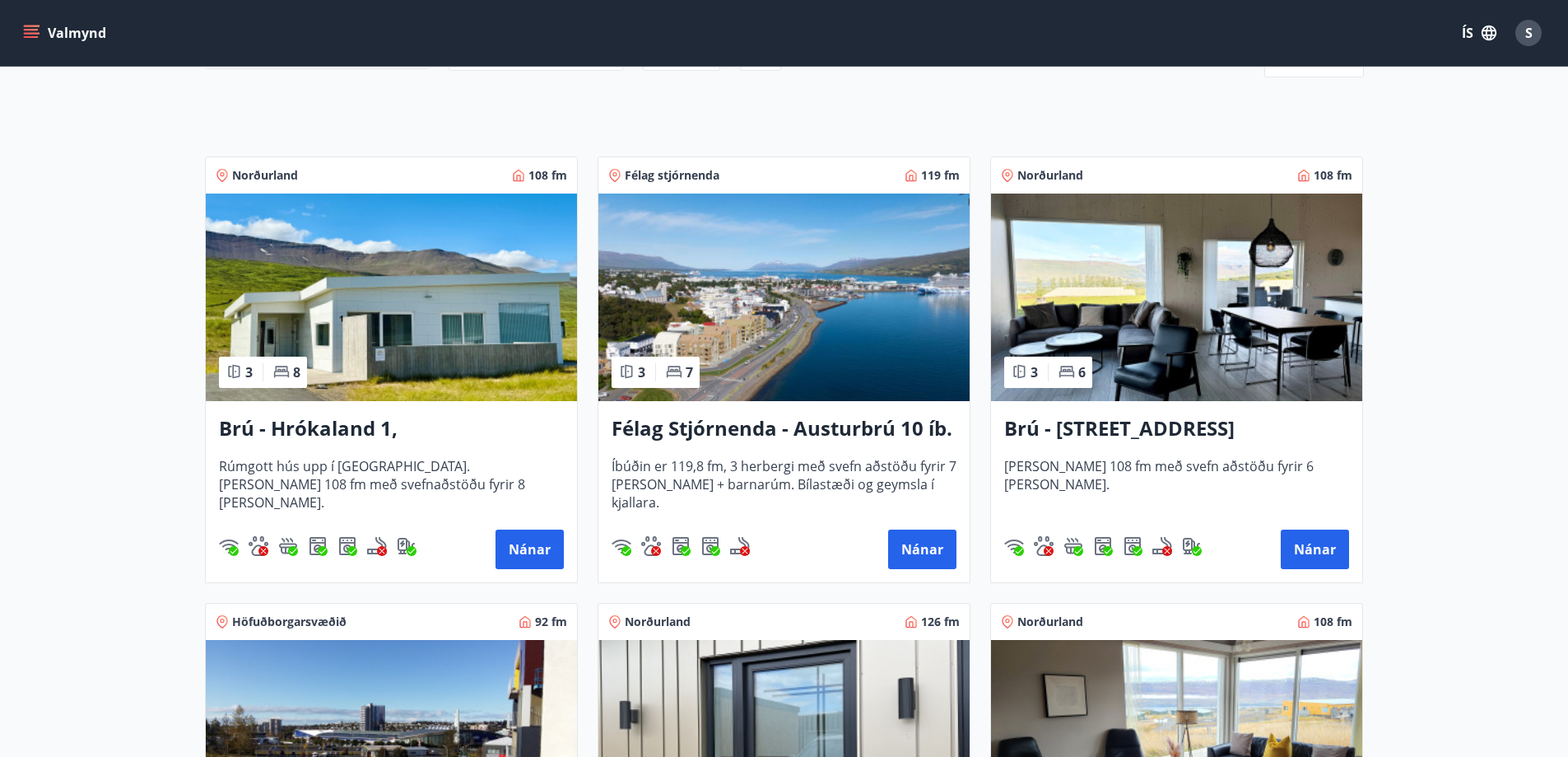
scroll to position [247, 0]
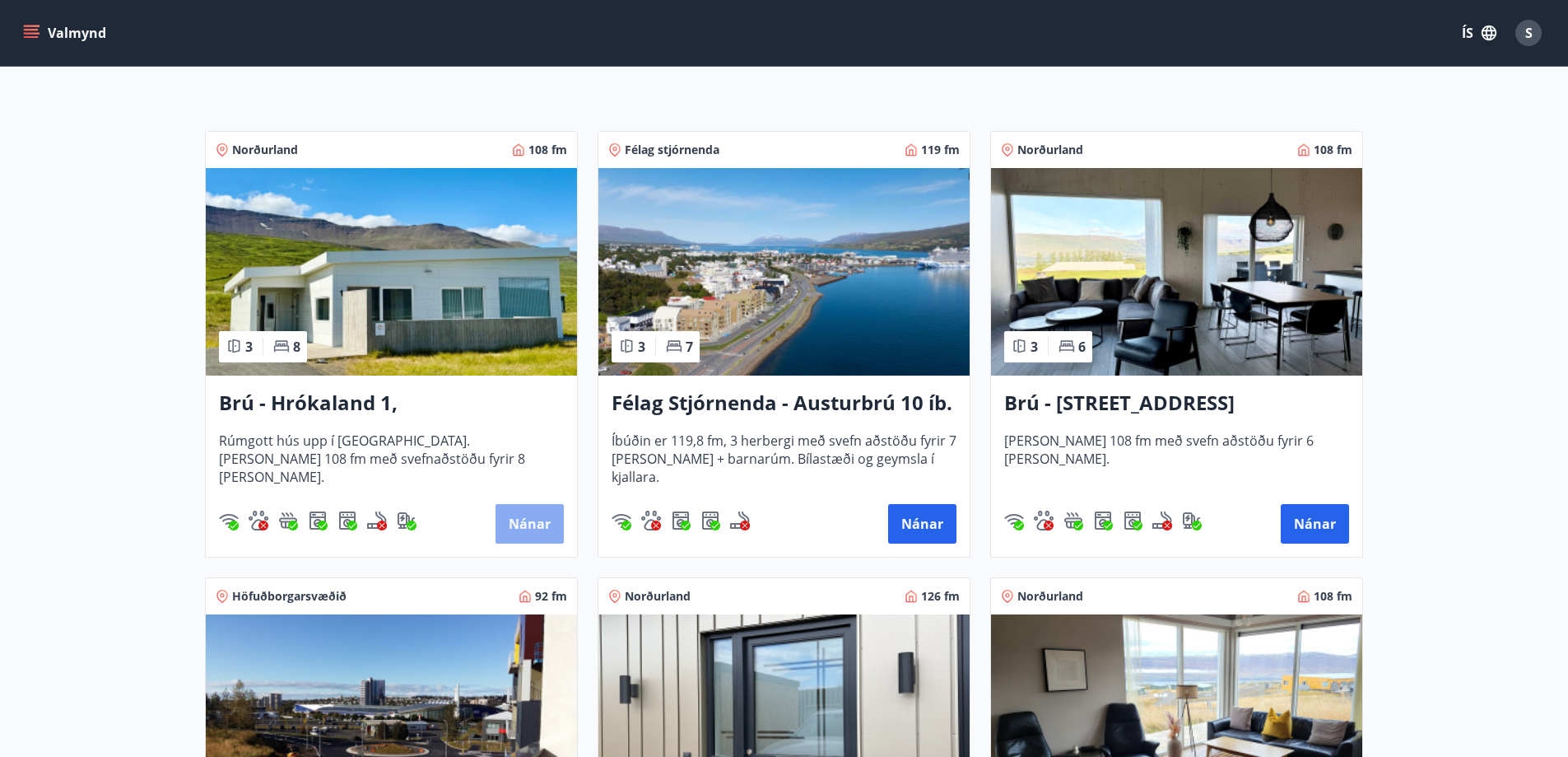
click at [530, 527] on button "Nánar" at bounding box center [529, 523] width 68 height 39
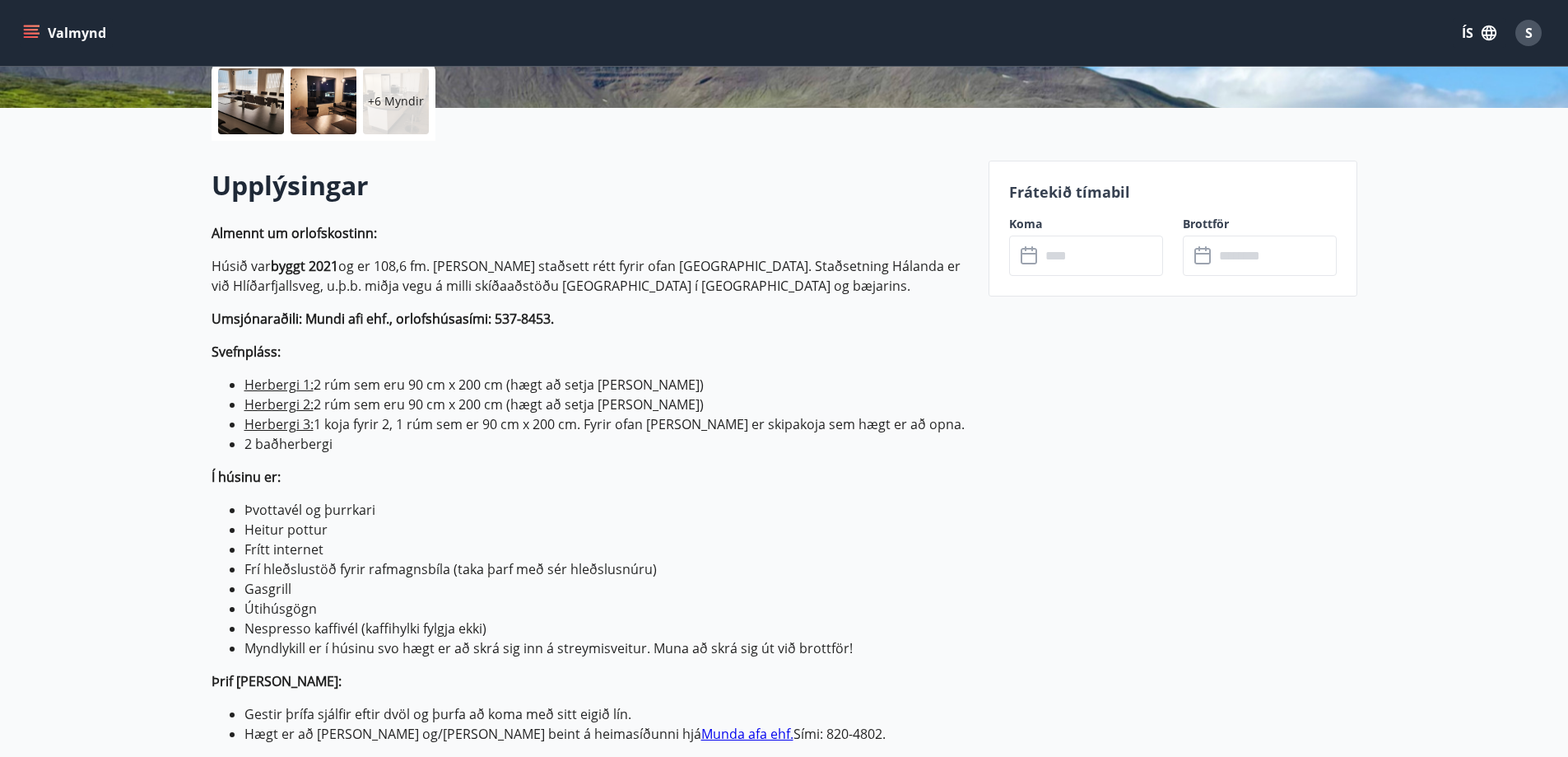
scroll to position [409, 0]
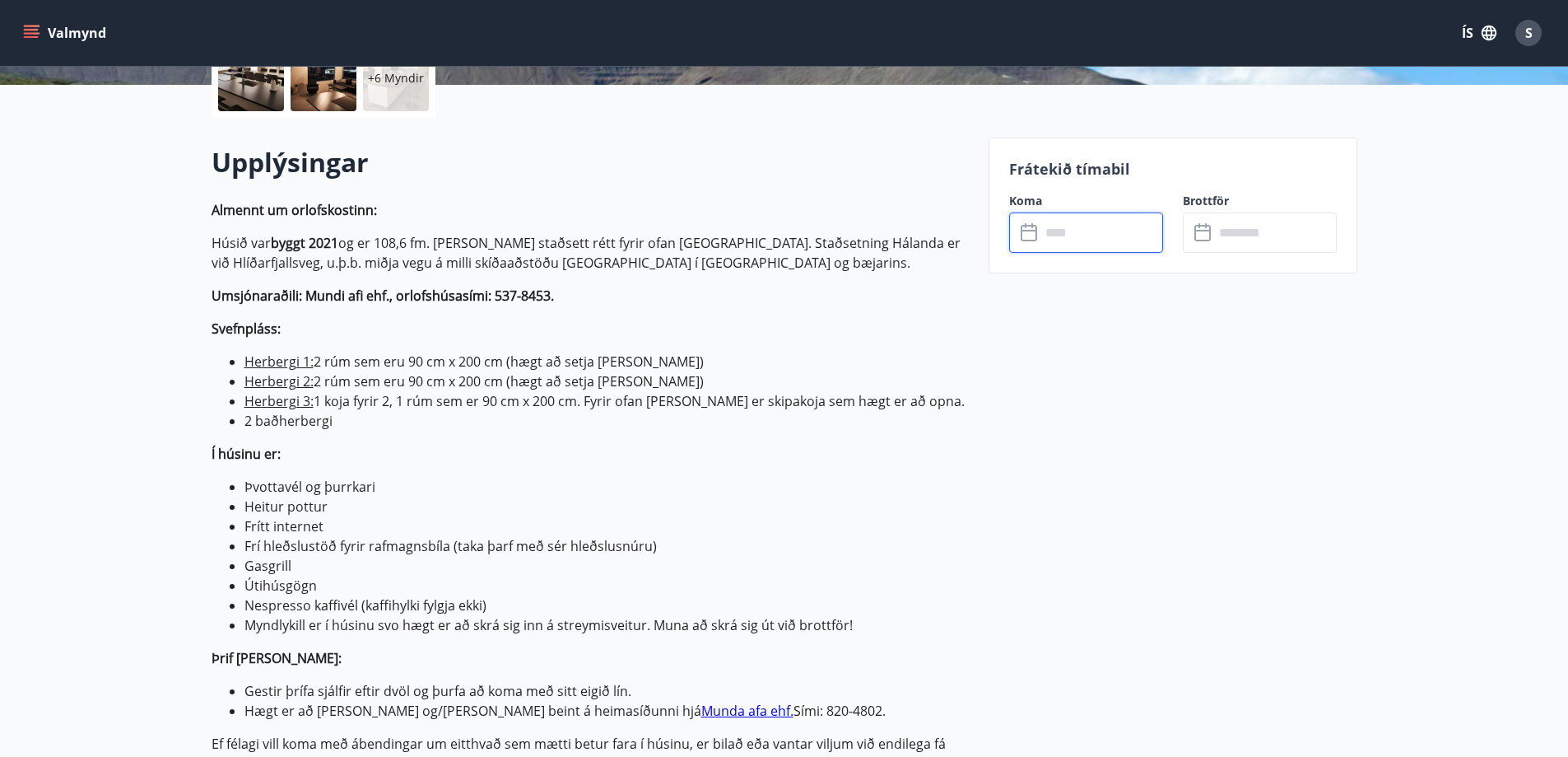
click at [1049, 236] on input "text" at bounding box center [1101, 232] width 123 height 40
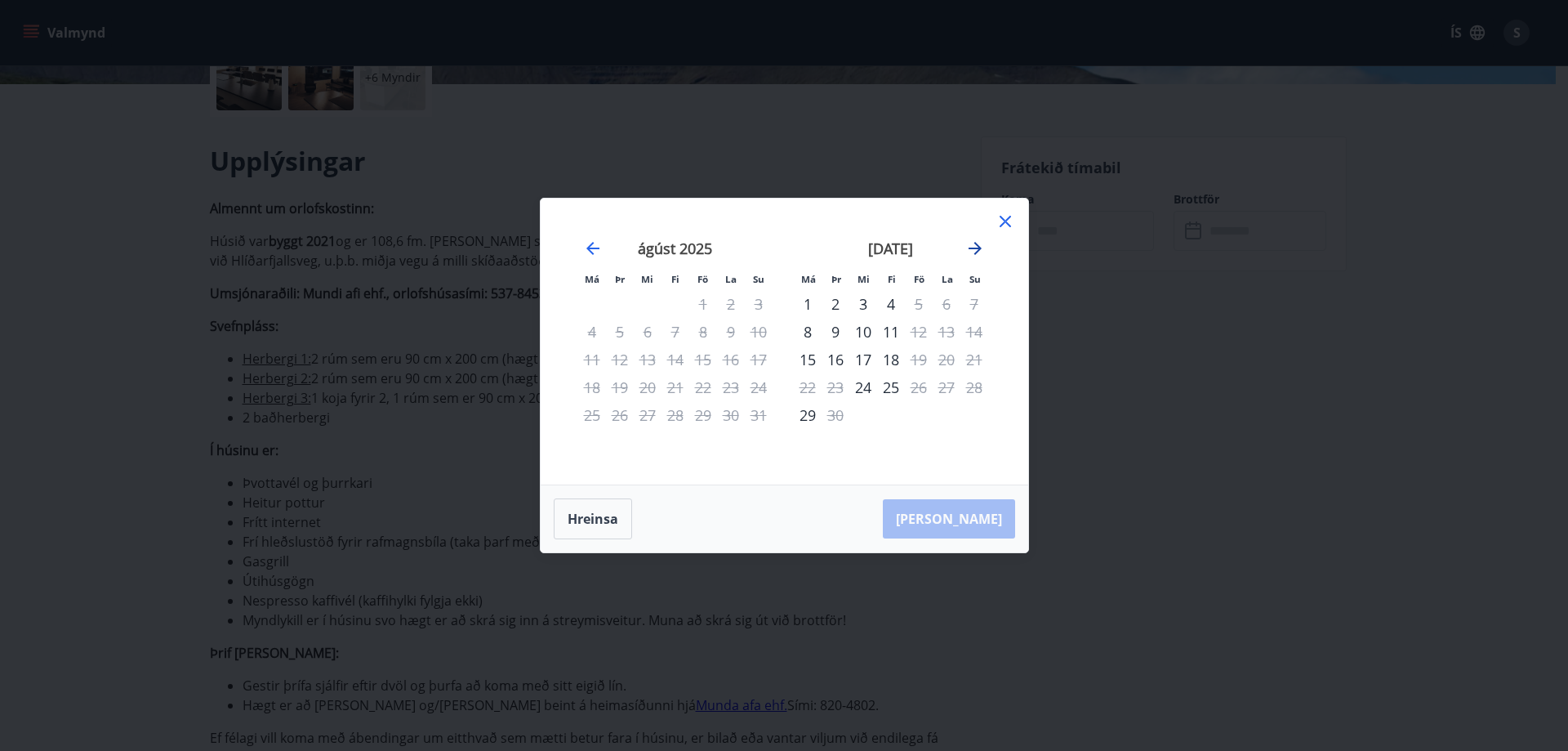
click at [974, 251] on icon "Move forward to switch to the next month." at bounding box center [975, 248] width 20 height 20
click at [973, 252] on icon "Move forward to switch to the next month." at bounding box center [975, 248] width 20 height 20
click at [1001, 224] on icon at bounding box center [1006, 221] width 20 height 20
